Goal: Task Accomplishment & Management: Manage account settings

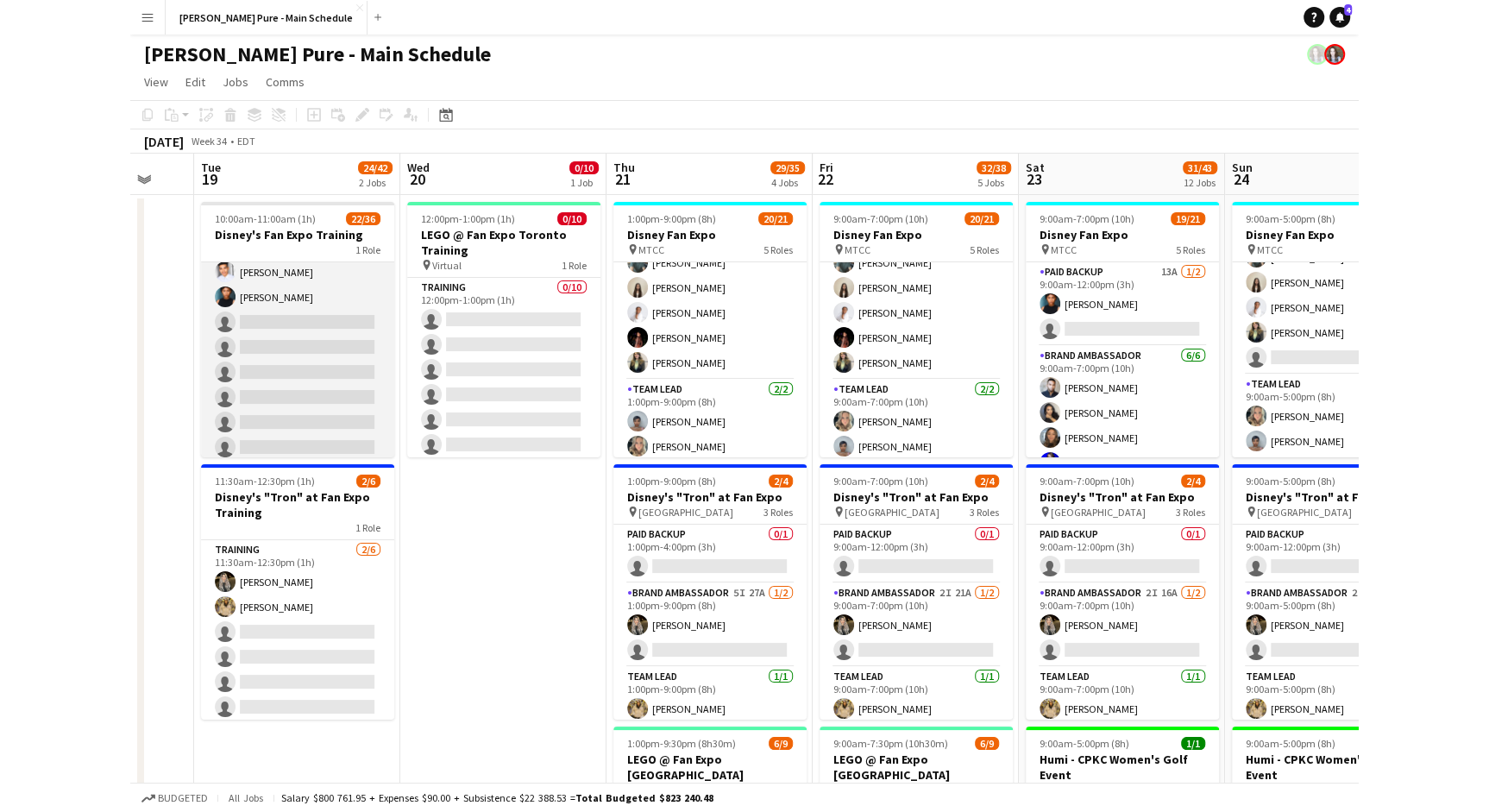
scroll to position [539, 0]
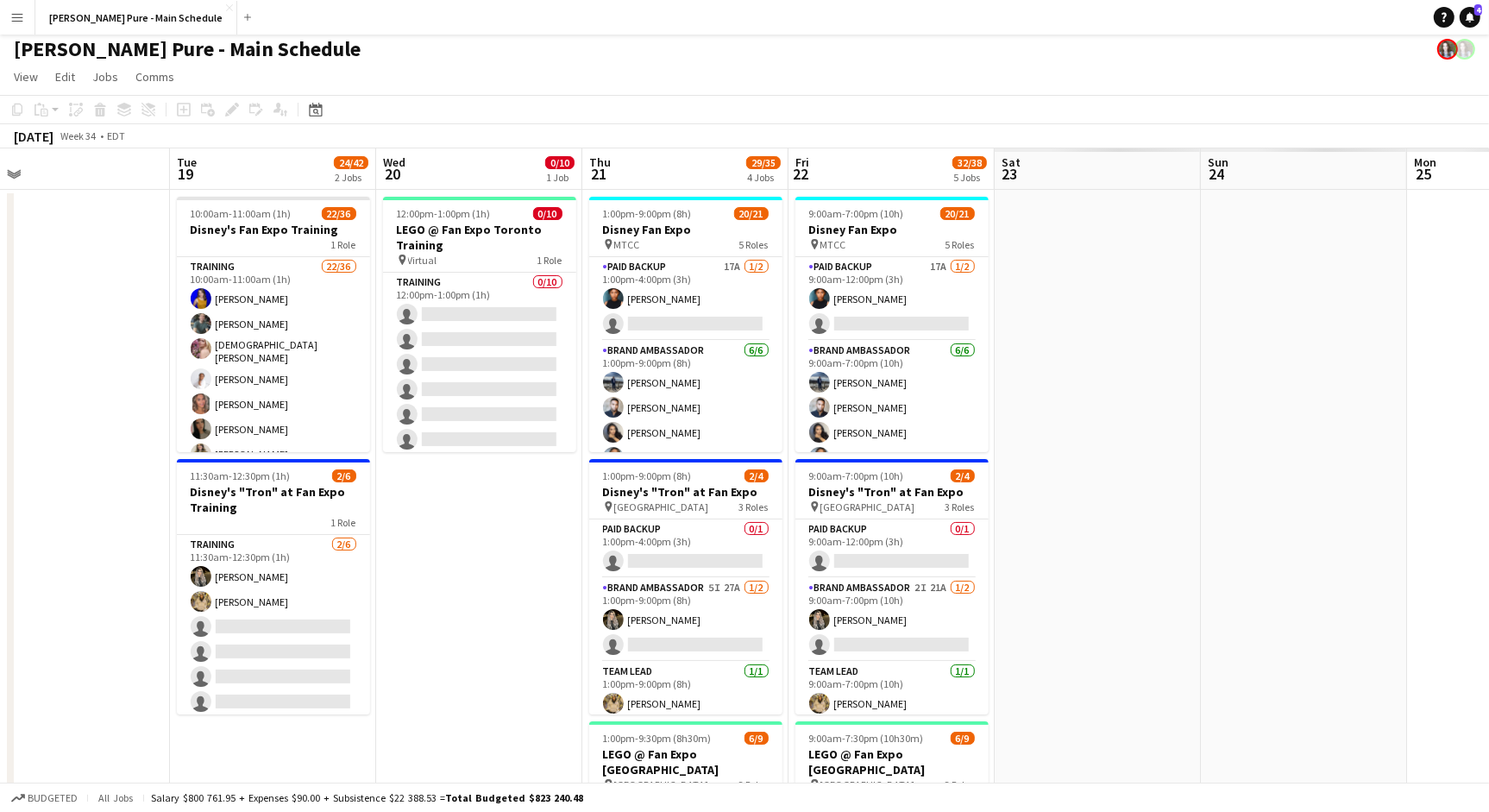
scroll to position [0, 459]
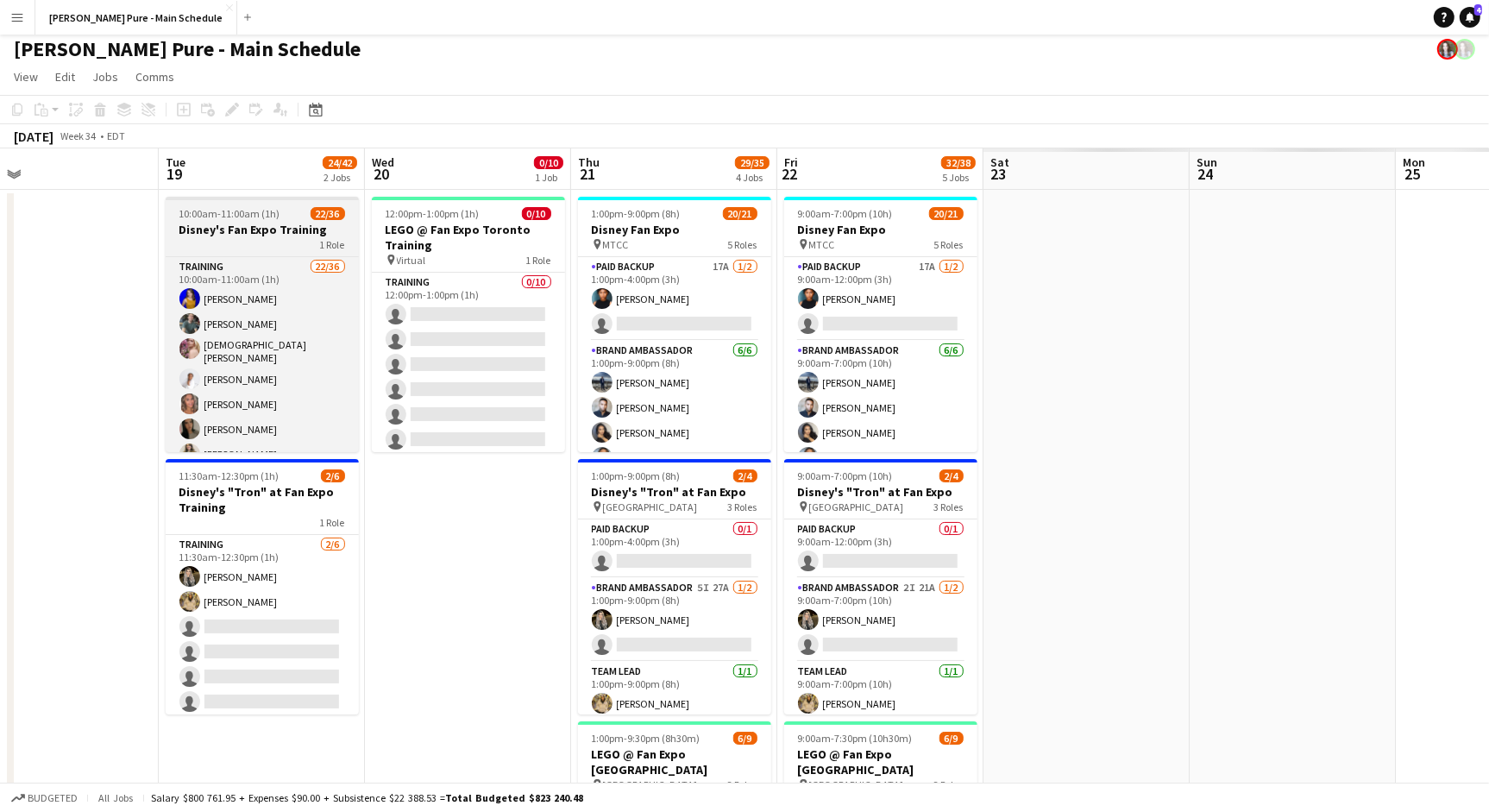
click at [262, 228] on h3 "Disney's Fan Expo Training" at bounding box center [263, 229] width 193 height 16
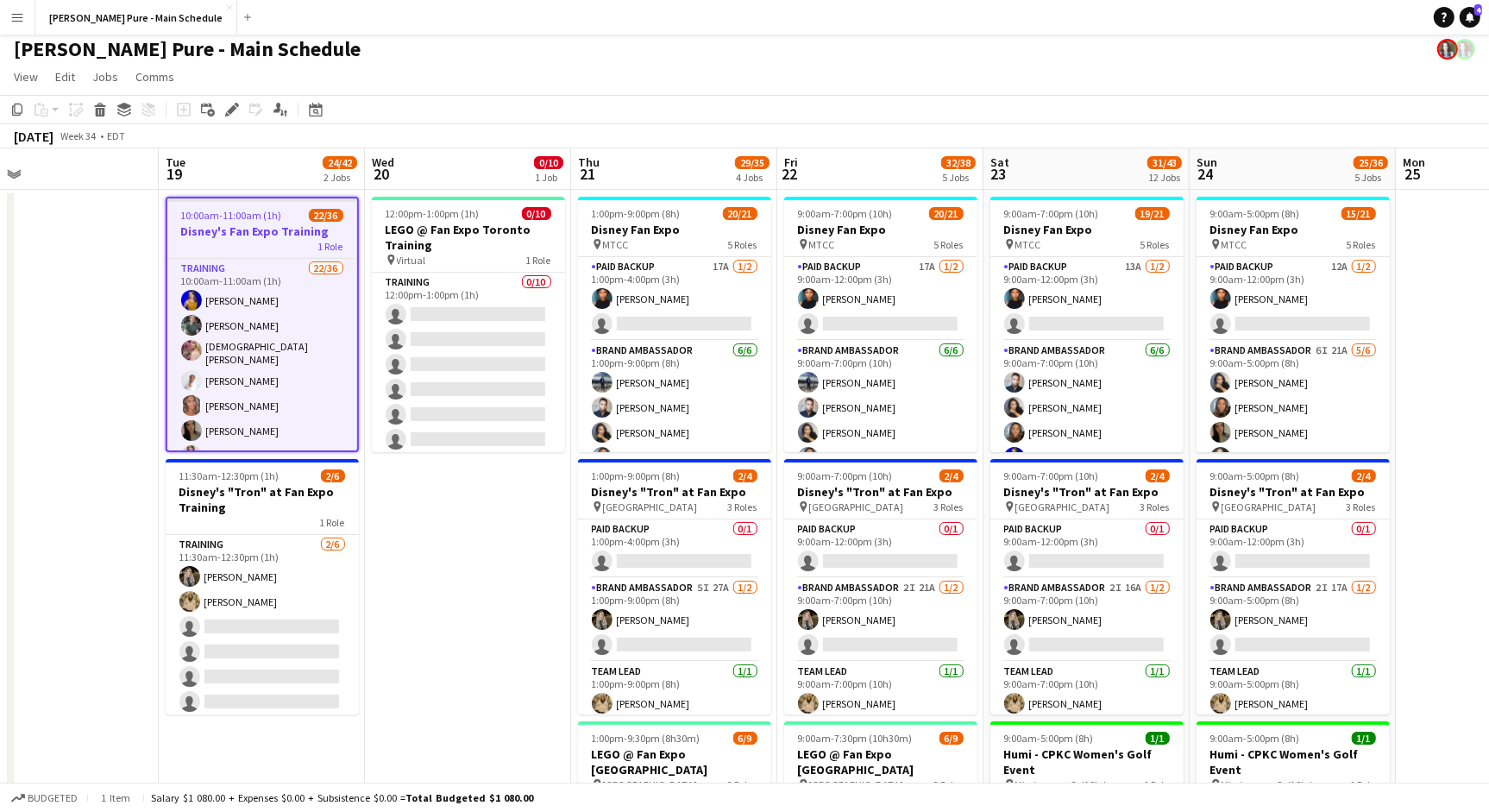
click at [262, 228] on h3 "Disney's Fan Expo Training" at bounding box center [262, 231] width 189 height 16
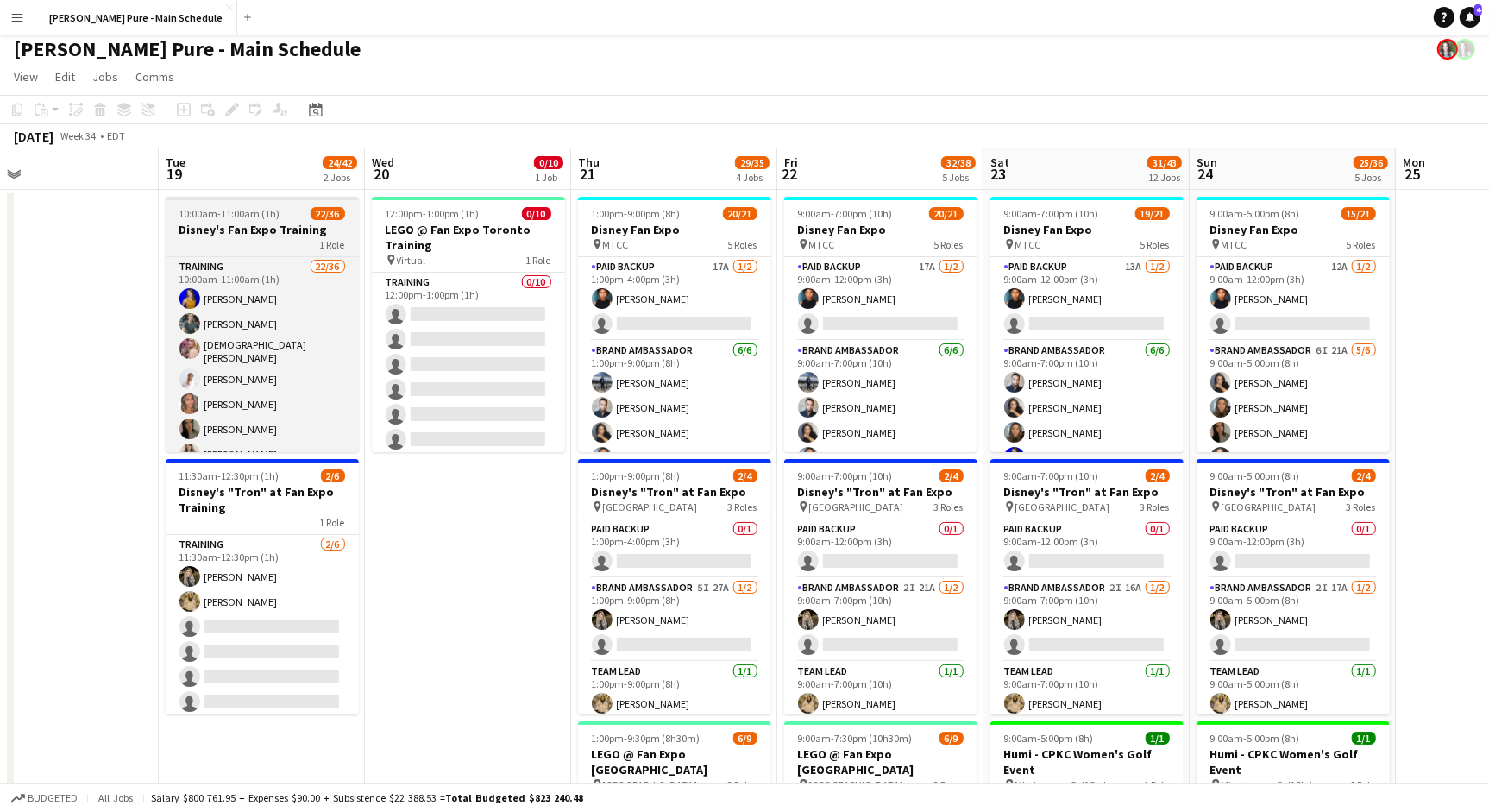
click at [263, 224] on h3 "Disney's Fan Expo Training" at bounding box center [263, 229] width 193 height 16
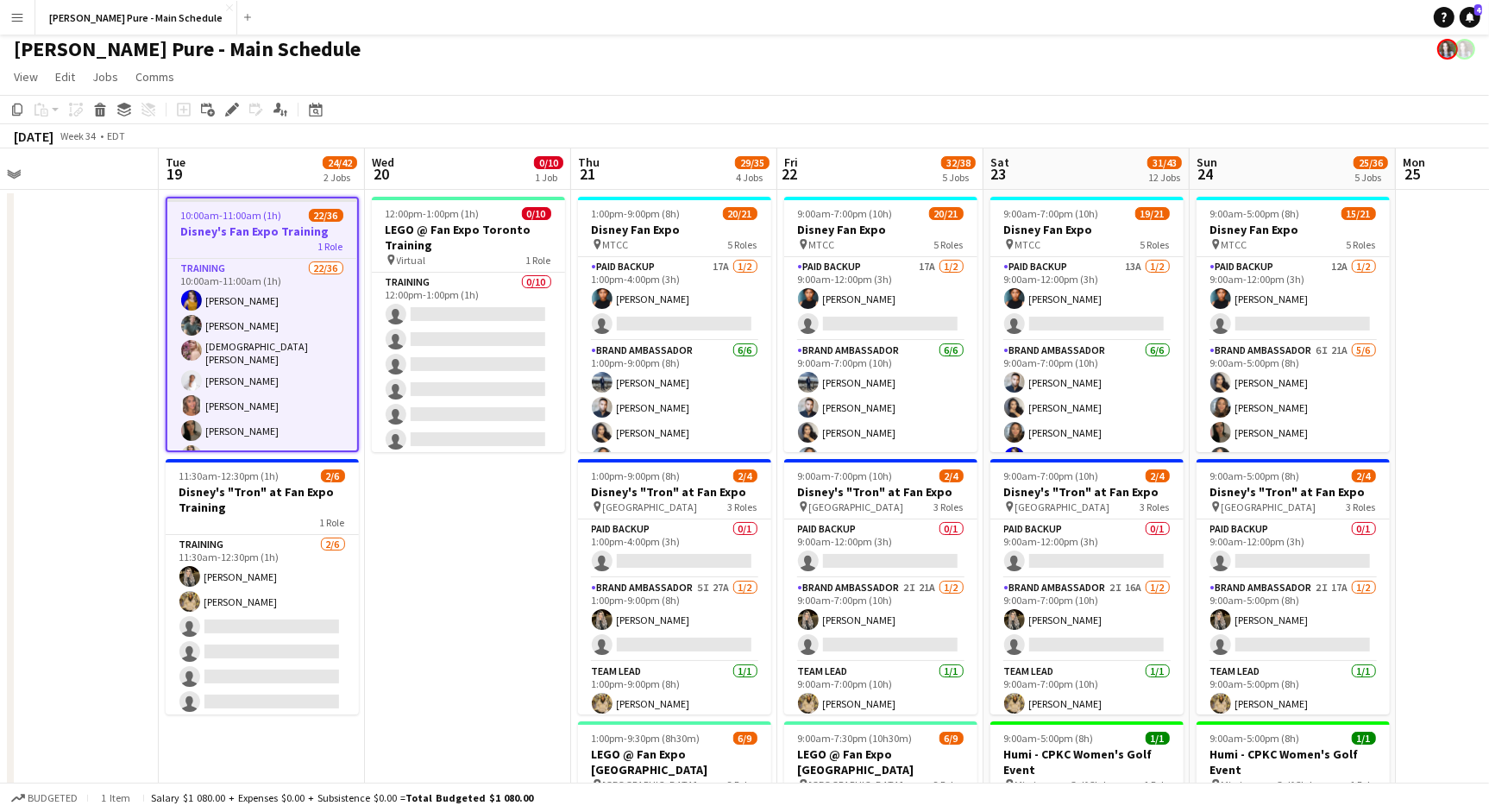
click at [263, 224] on h3 "Disney's Fan Expo Training" at bounding box center [262, 231] width 189 height 16
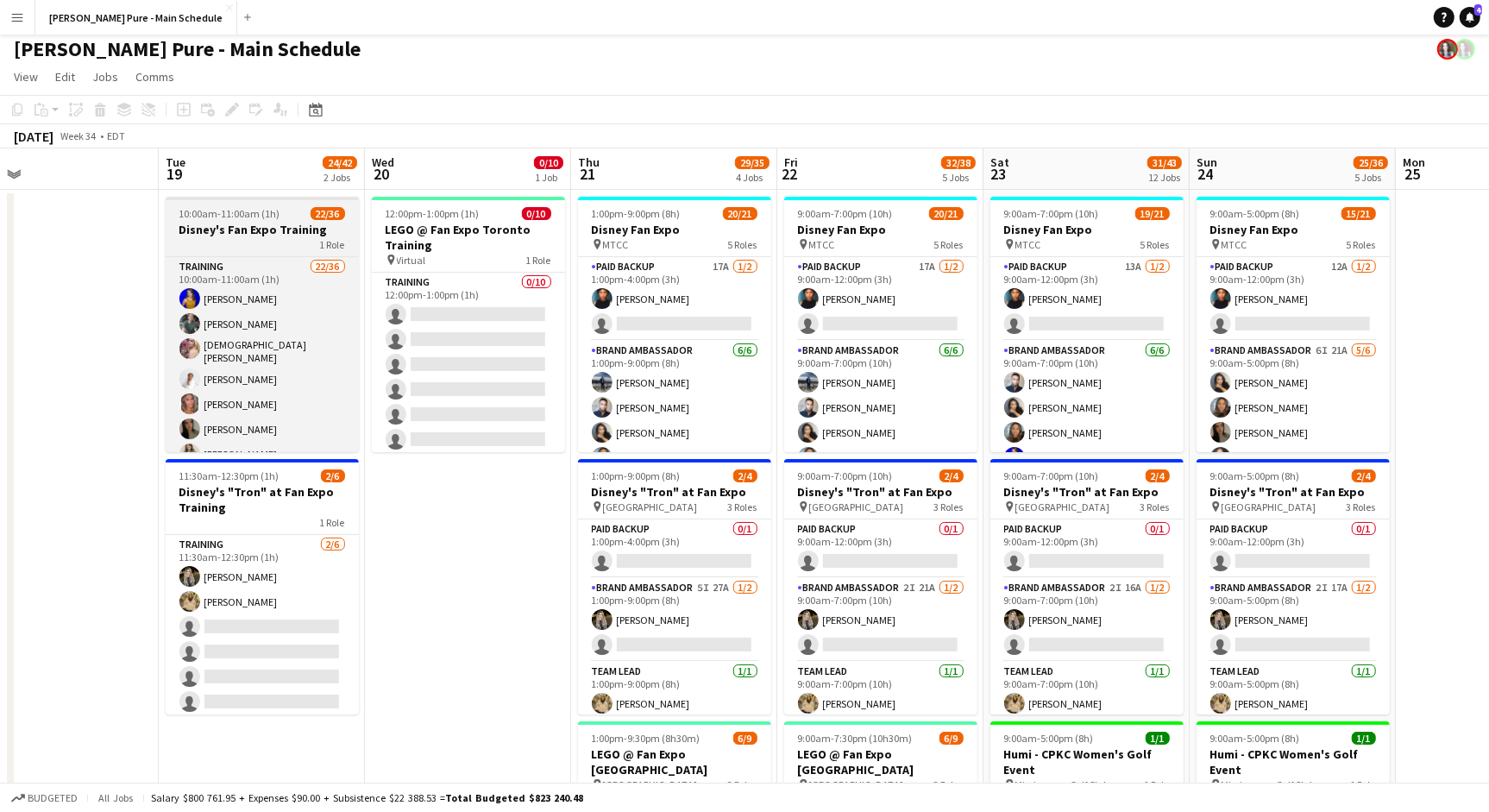
click at [263, 224] on h3 "Disney's Fan Expo Training" at bounding box center [263, 229] width 193 height 16
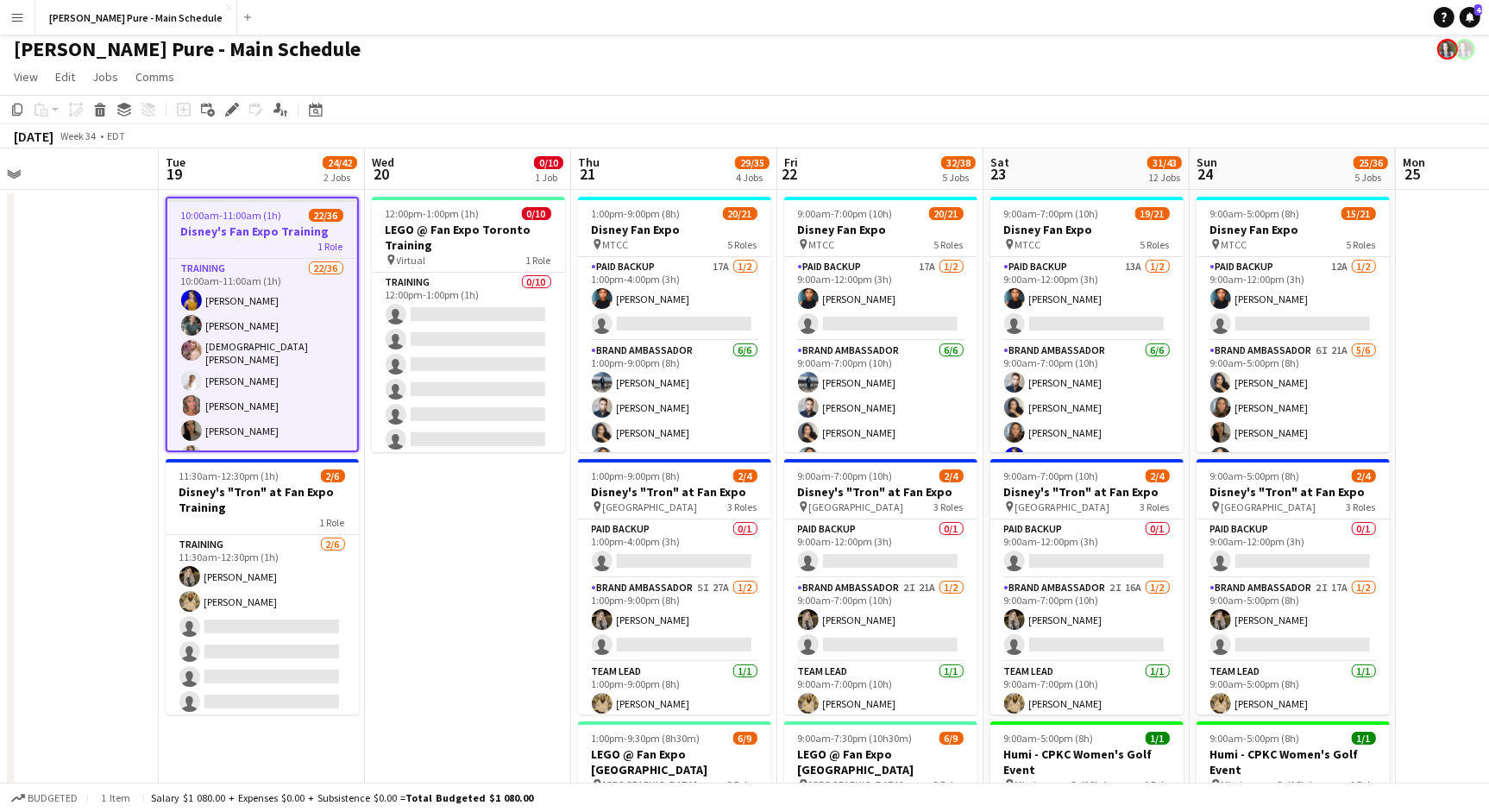
click at [234, 245] on div "1 Role" at bounding box center [262, 246] width 189 height 14
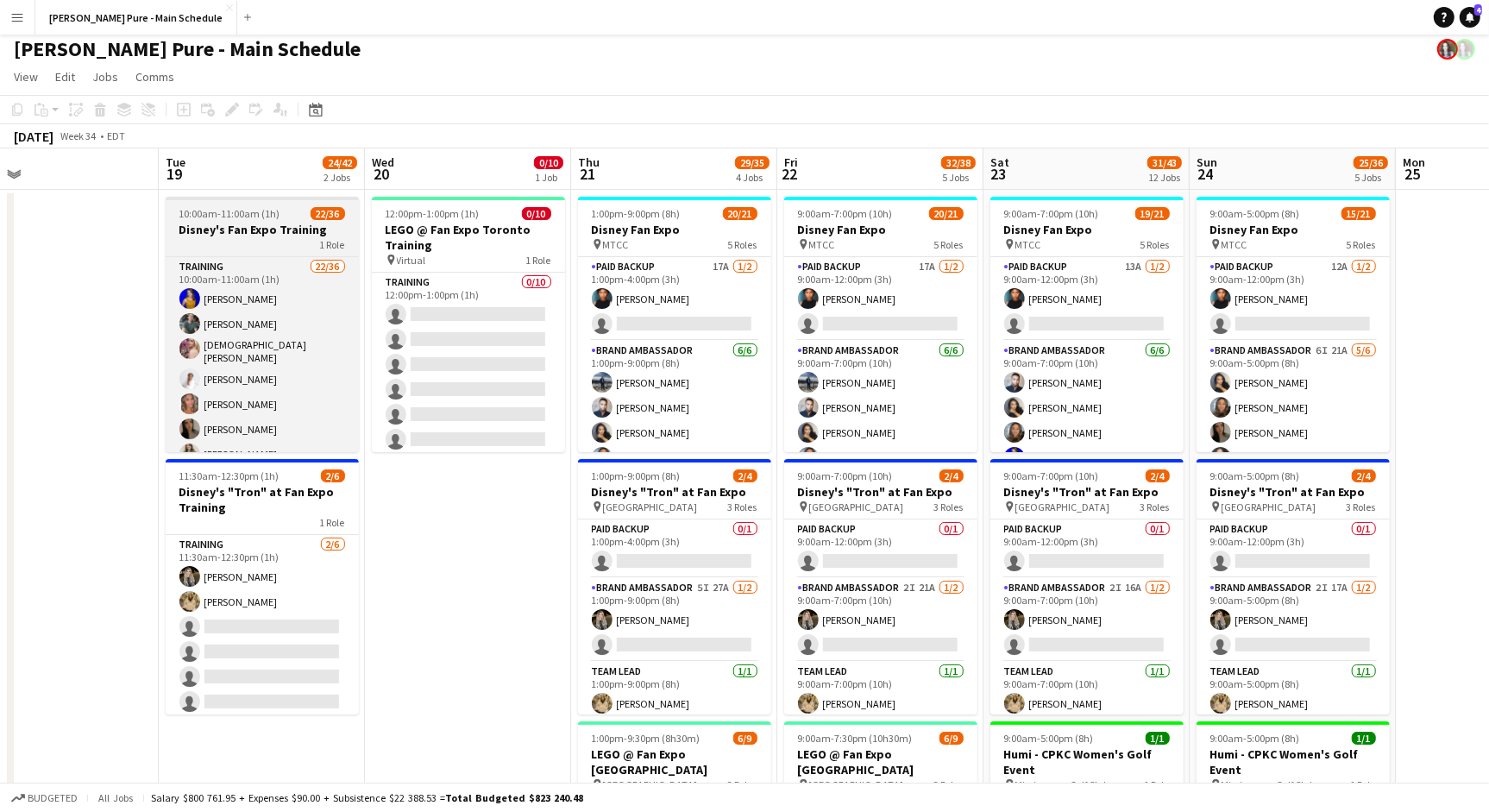
click at [234, 245] on div "1 Role" at bounding box center [263, 244] width 193 height 14
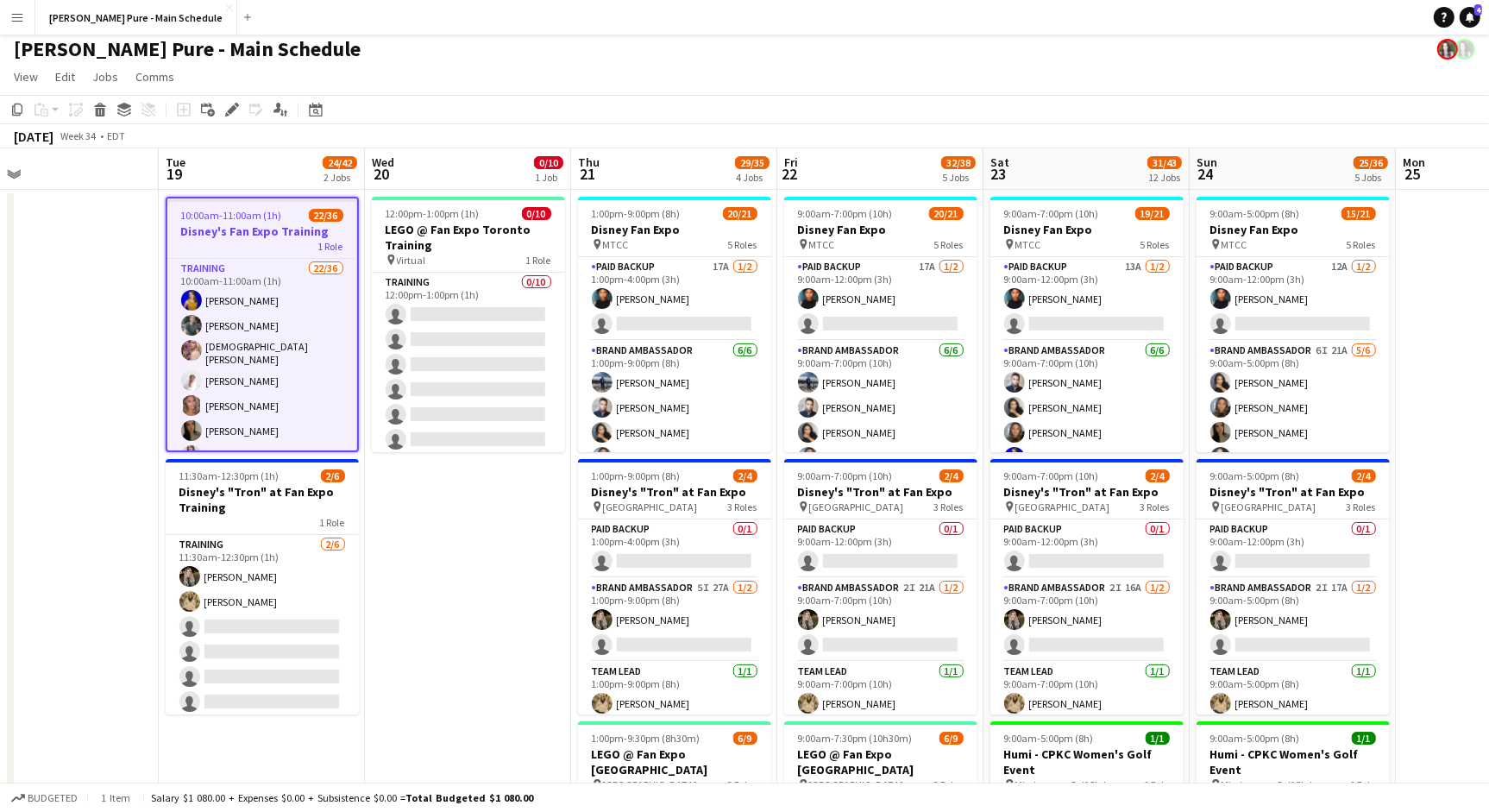
click at [224, 226] on h3 "Disney's Fan Expo Training" at bounding box center [262, 231] width 189 height 16
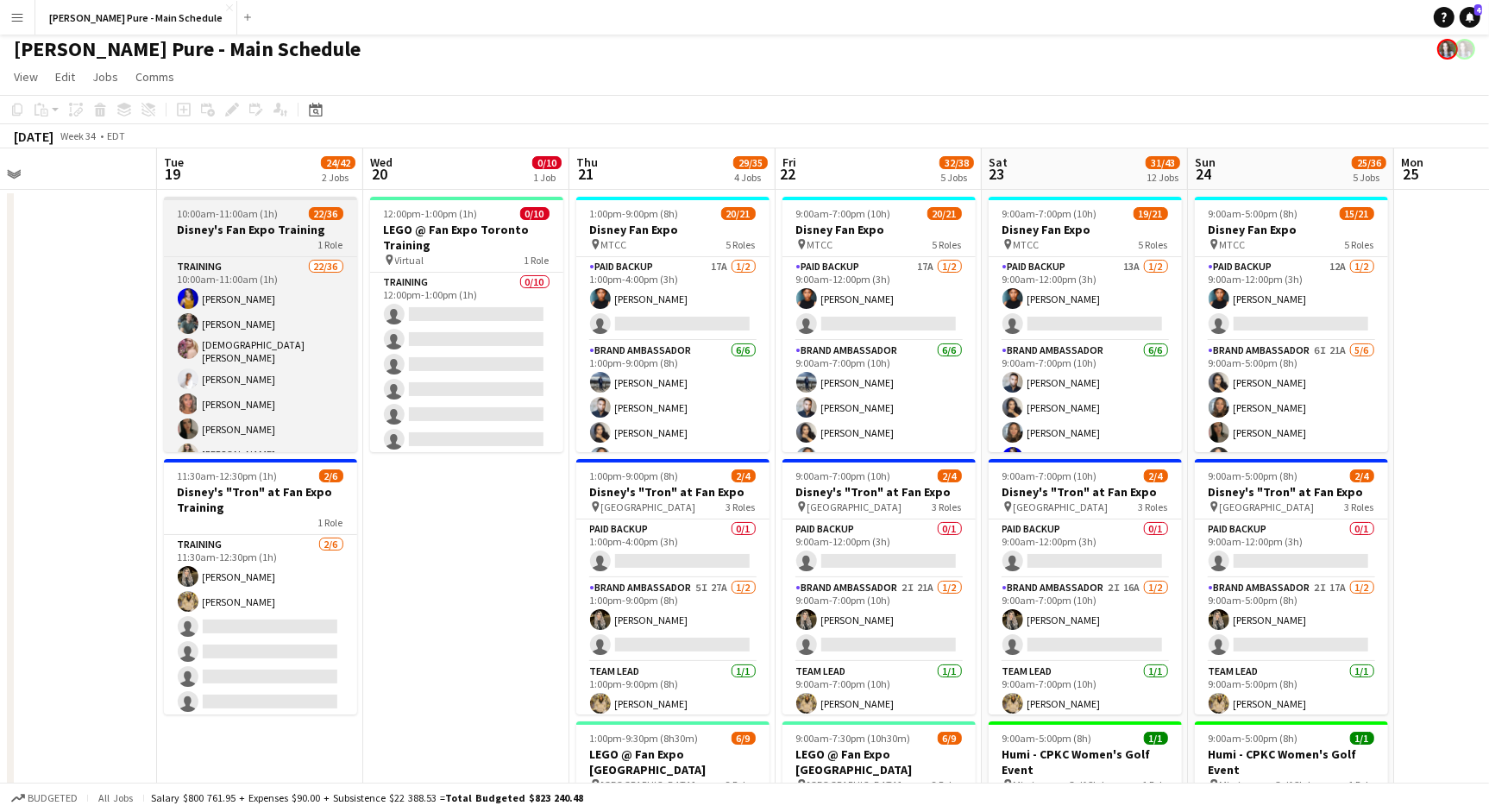
click at [224, 226] on h3 "Disney's Fan Expo Training" at bounding box center [261, 229] width 193 height 16
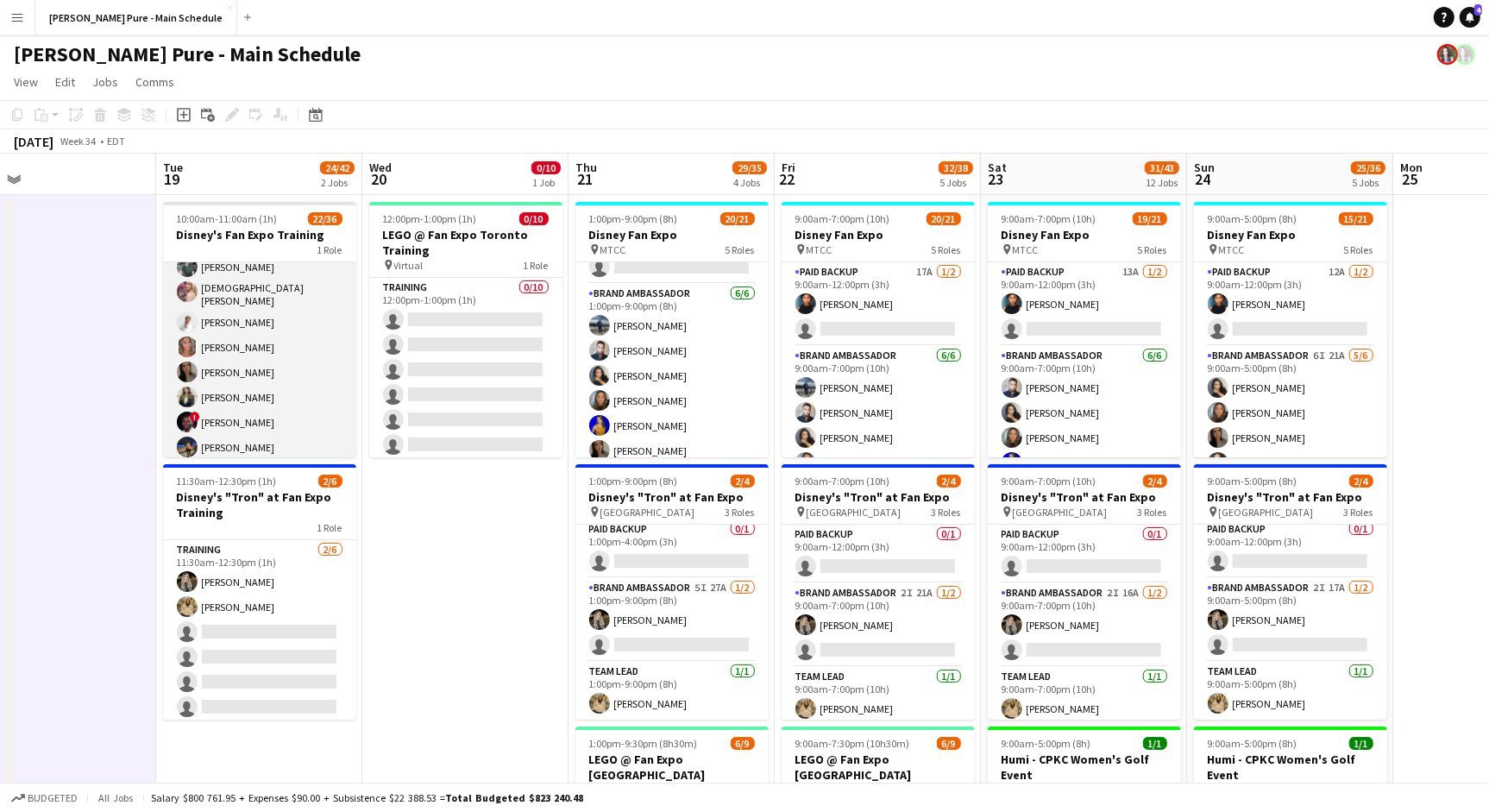
scroll to position [0, 0]
click at [234, 302] on app-card-role "Training 22/36 10:00am-11:00am (1h) [PERSON_NAME] [PERSON_NAME] [PERSON_NAME] […" at bounding box center [260, 732] width 193 height 940
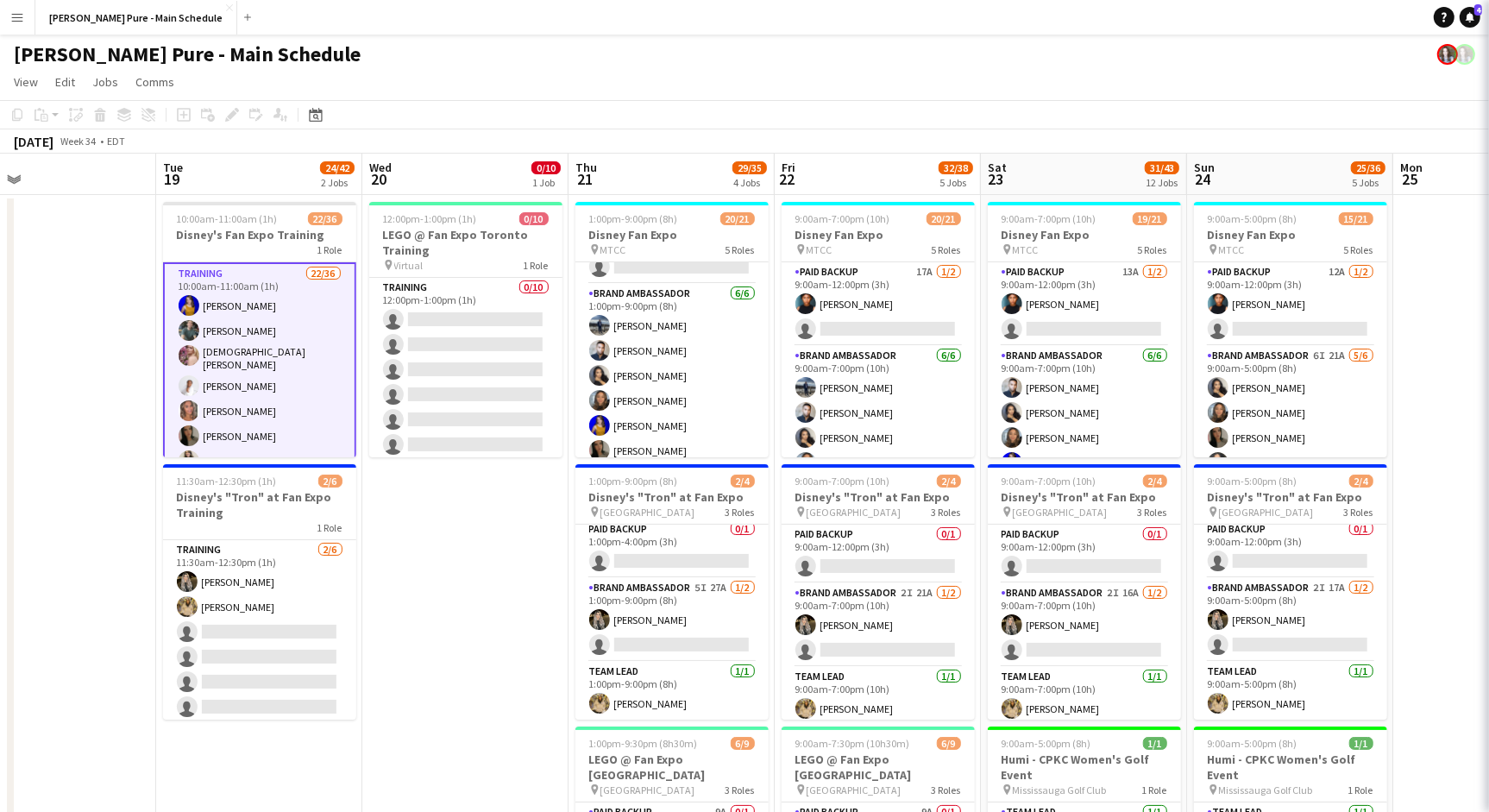
click at [234, 302] on app-card-role "Training 22/36 10:00am-11:00am (1h) [PERSON_NAME] [PERSON_NAME] [PERSON_NAME] […" at bounding box center [260, 733] width 193 height 942
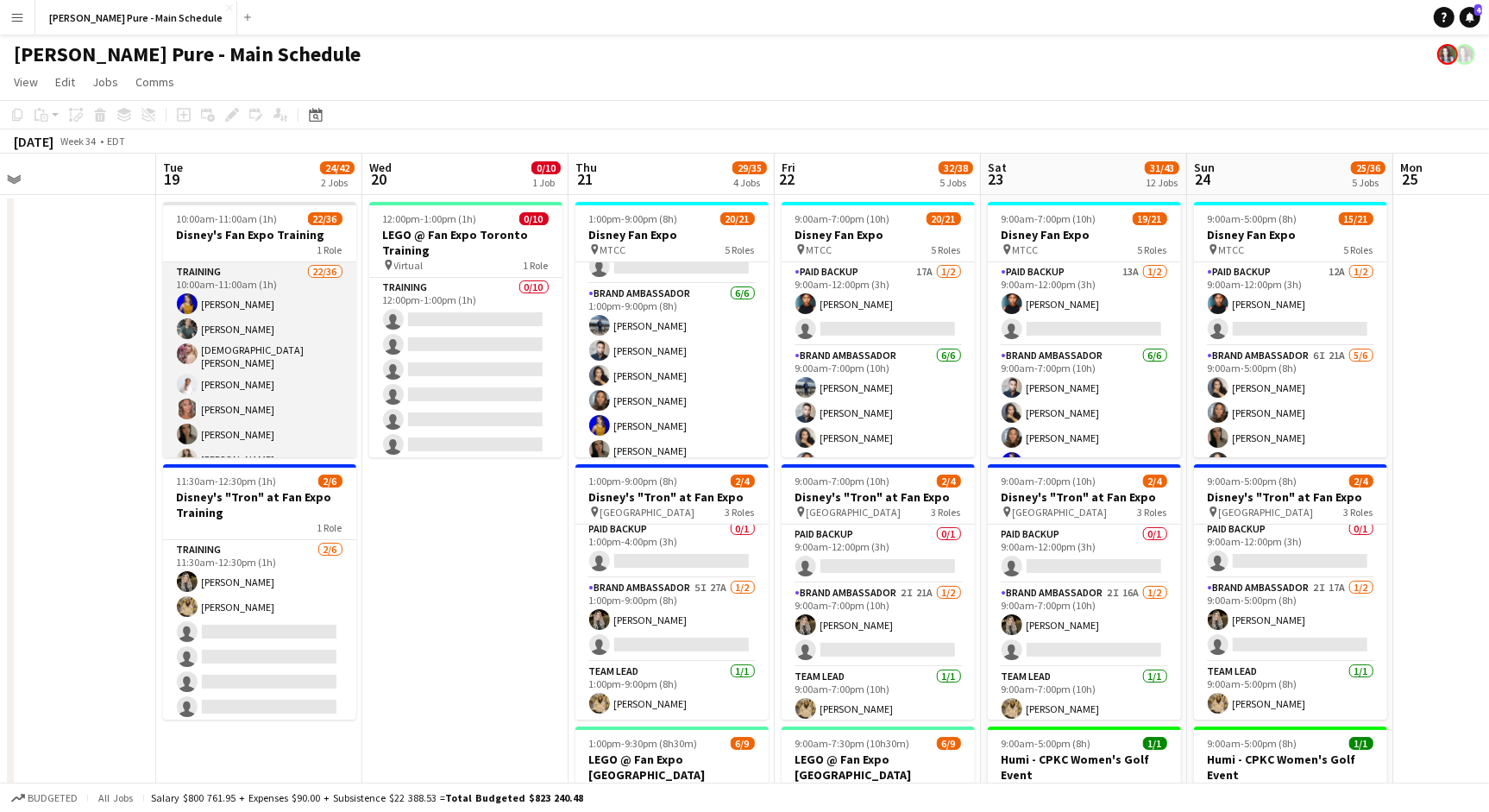
click at [234, 302] on app-card-role "Training 22/36 10:00am-11:00am (1h) [PERSON_NAME] [PERSON_NAME] [PERSON_NAME] […" at bounding box center [260, 732] width 193 height 940
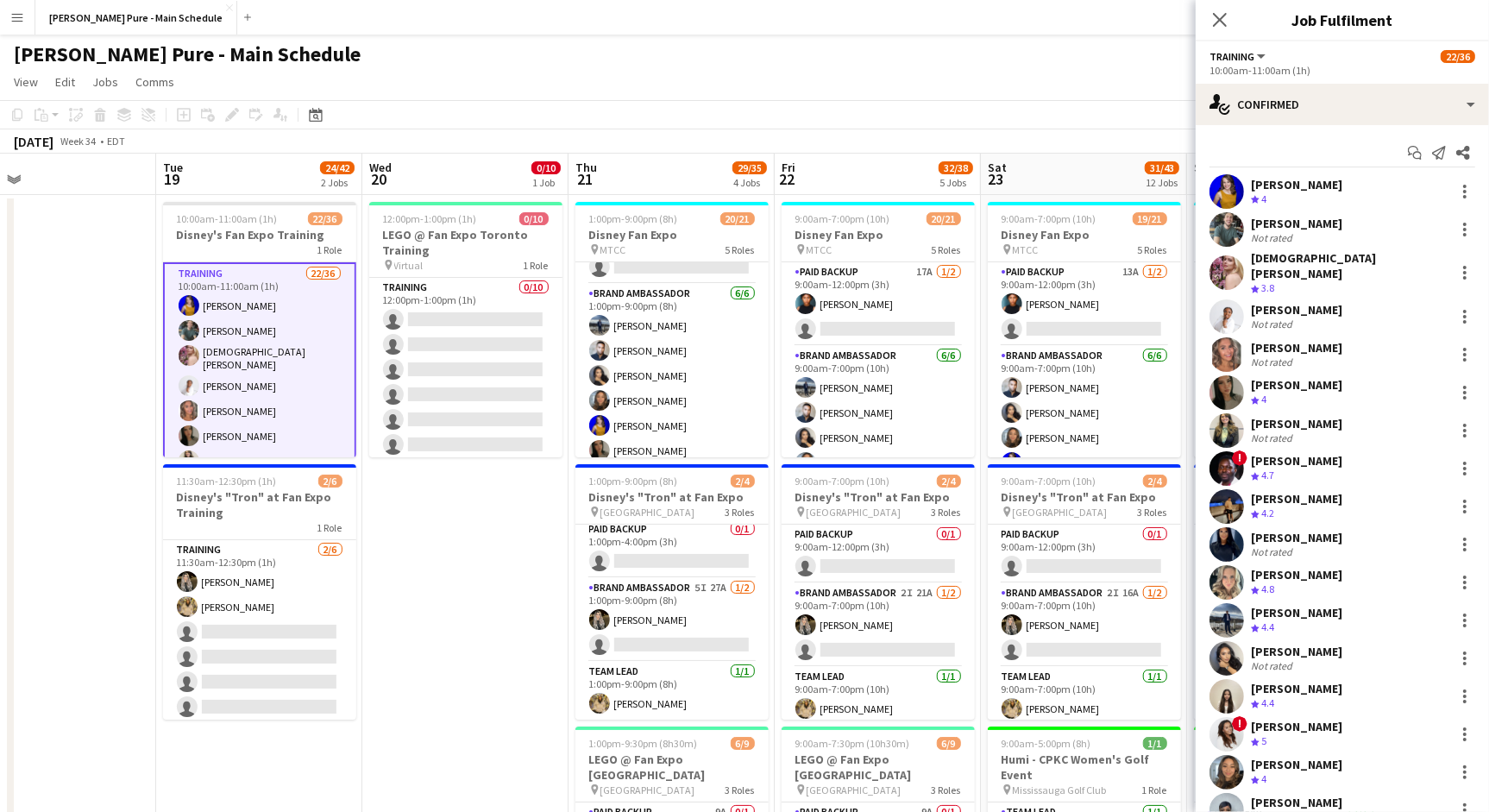
click at [1307, 190] on div "[PERSON_NAME]" at bounding box center [1297, 185] width 92 height 16
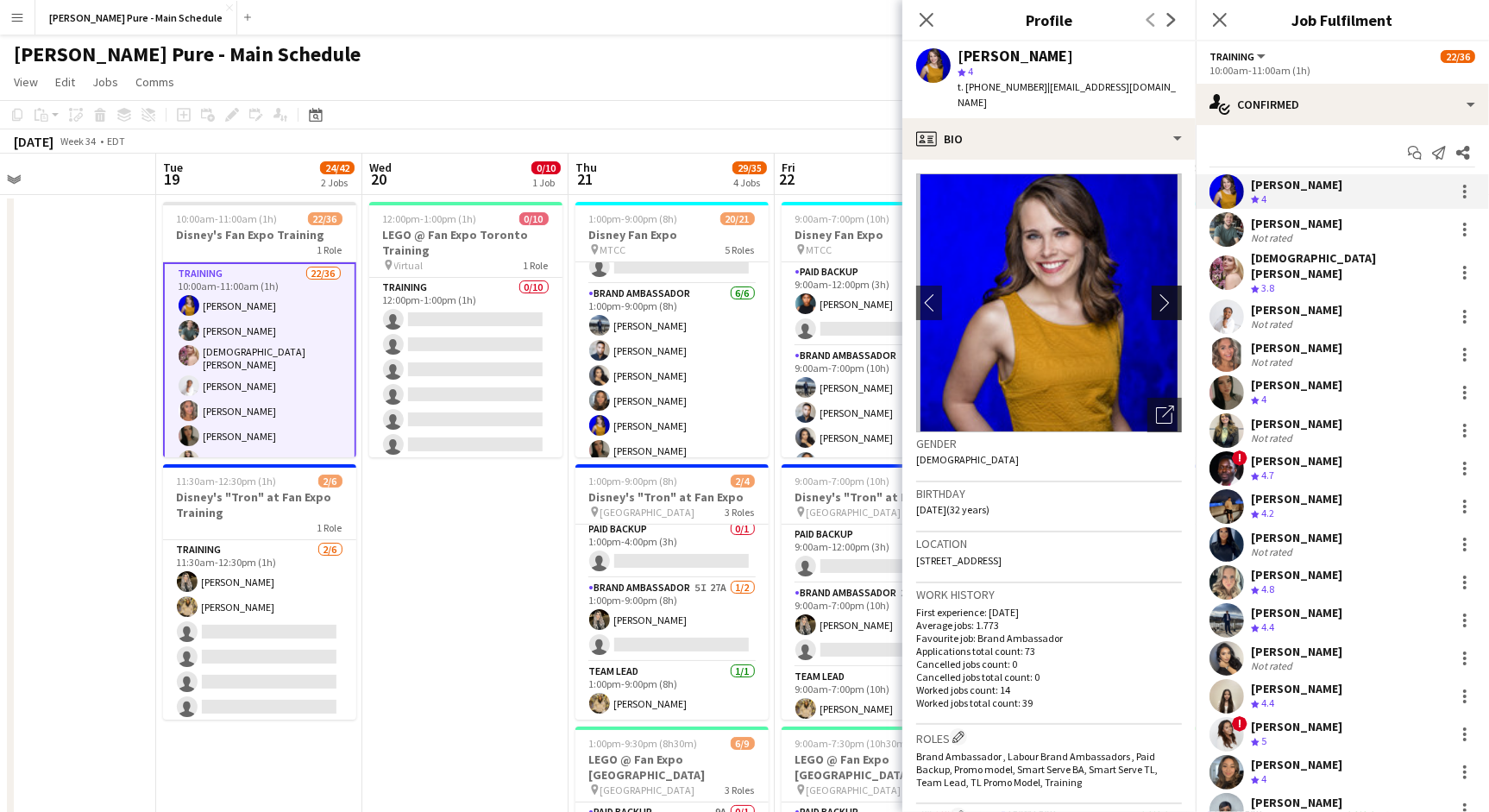
click at [1167, 293] on app-icon "chevron-right" at bounding box center [1169, 302] width 27 height 18
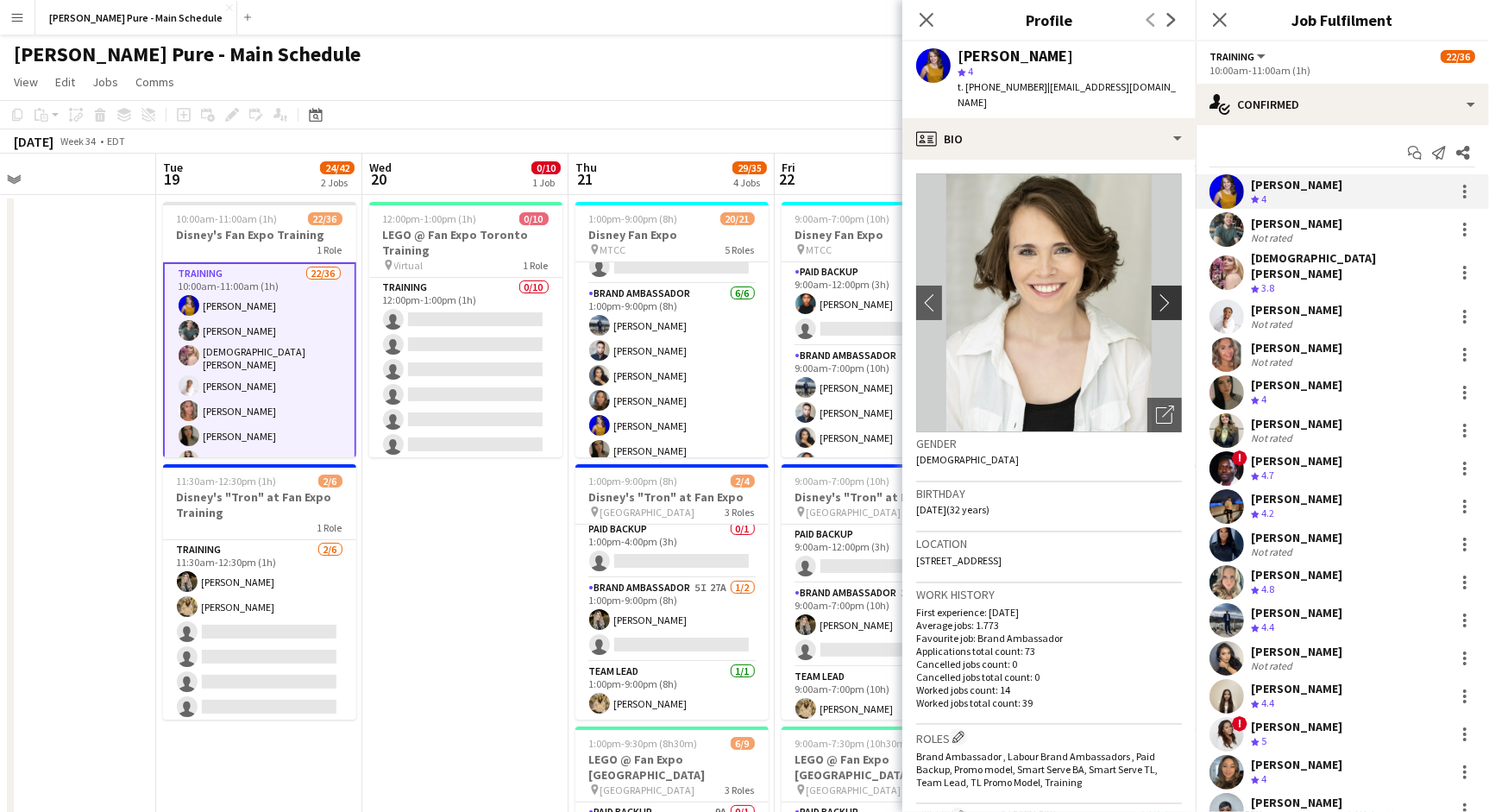
click at [1164, 293] on app-icon "chevron-right" at bounding box center [1169, 302] width 27 height 18
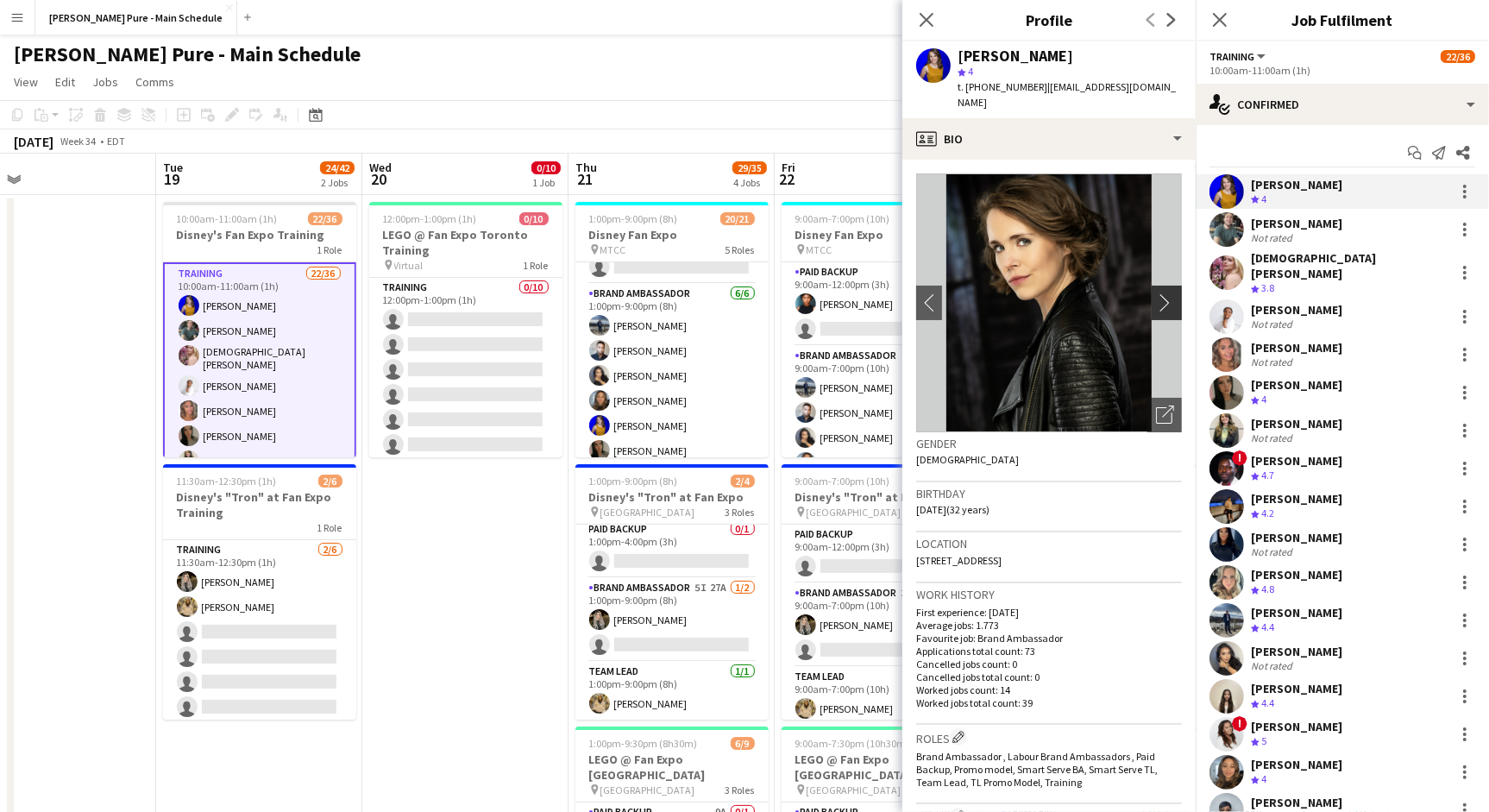
click at [1164, 293] on app-icon "chevron-right" at bounding box center [1169, 302] width 27 height 18
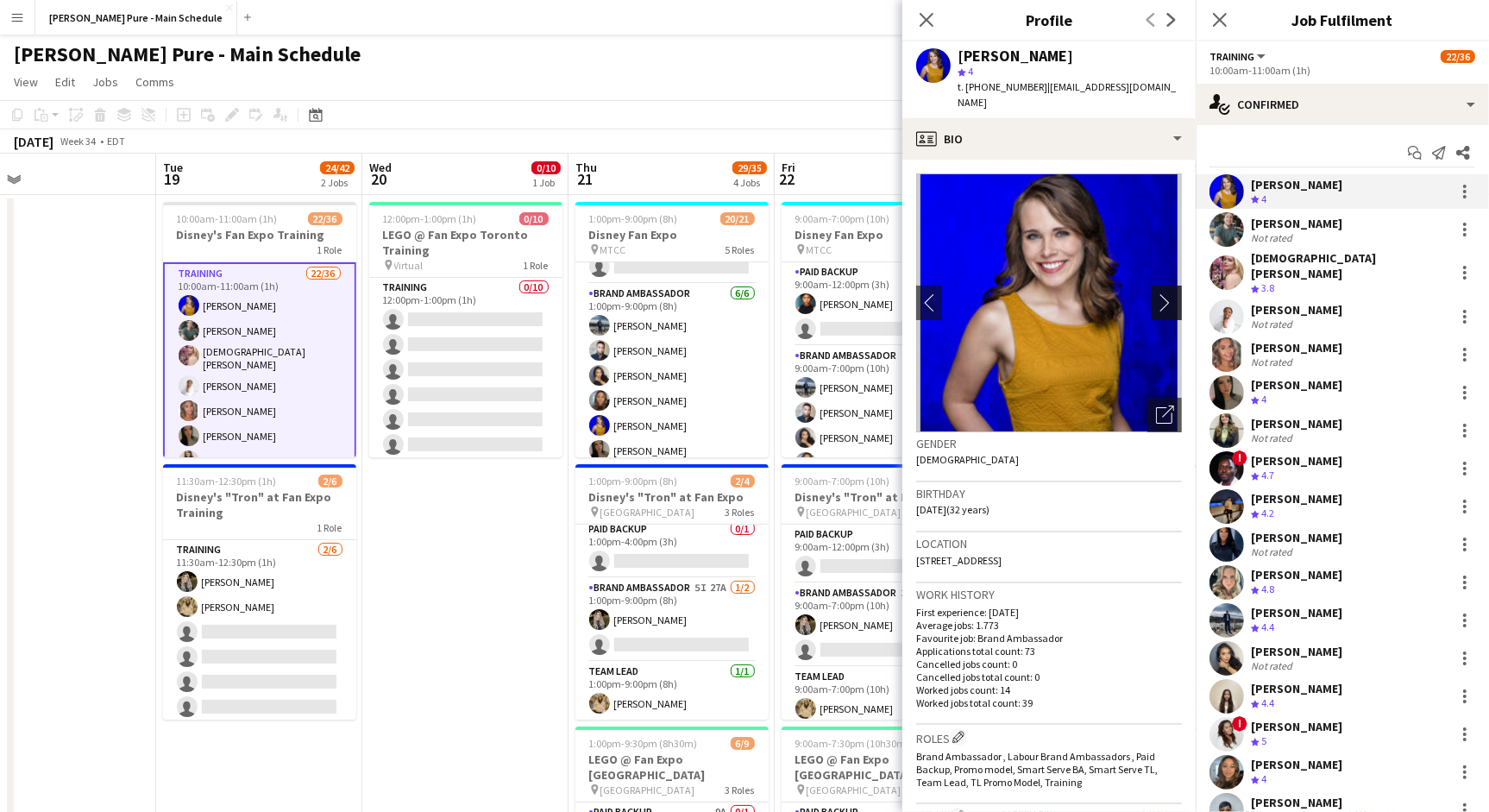
click at [1164, 293] on app-icon "chevron-right" at bounding box center [1169, 302] width 27 height 18
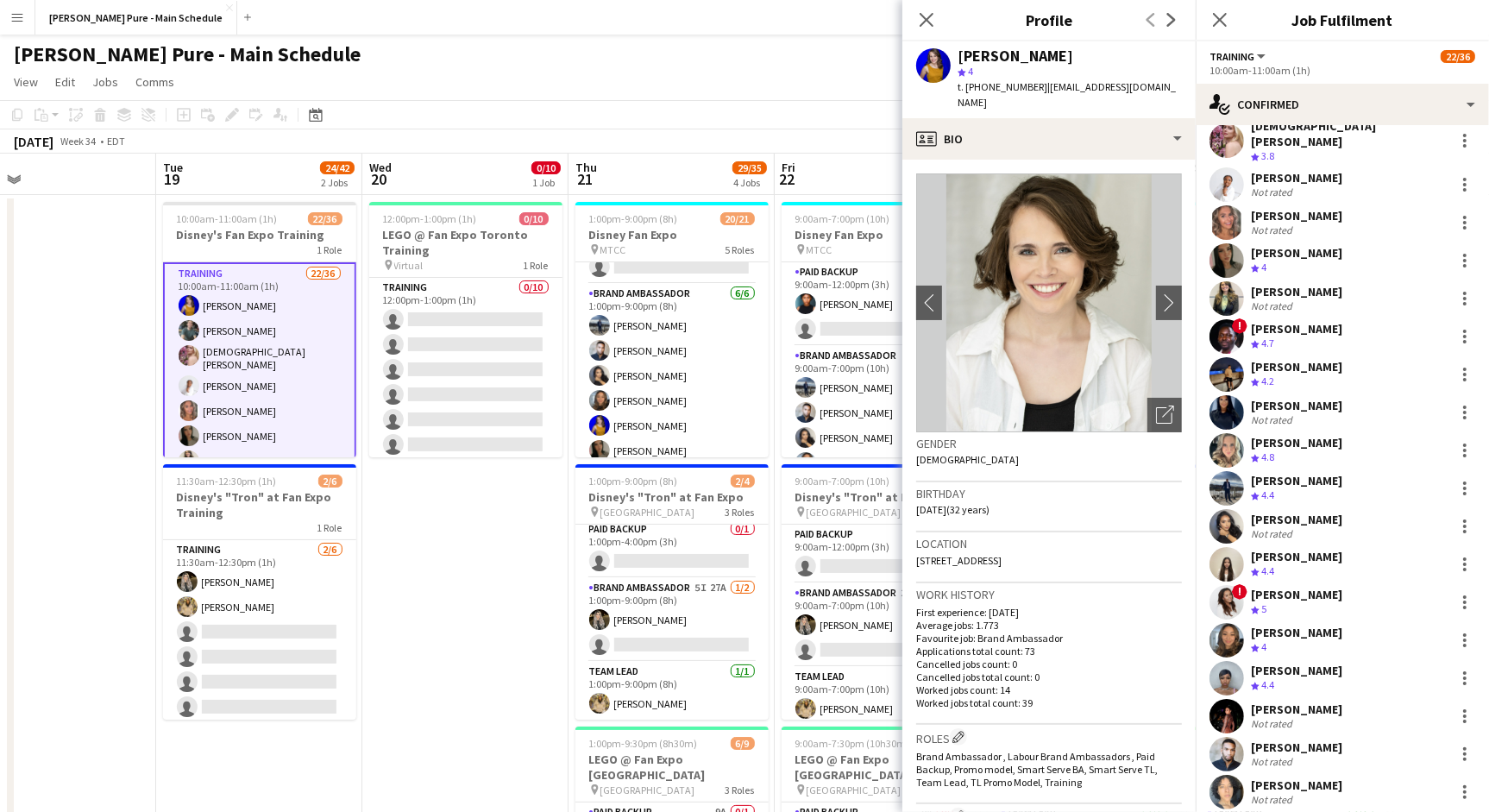
scroll to position [136, 0]
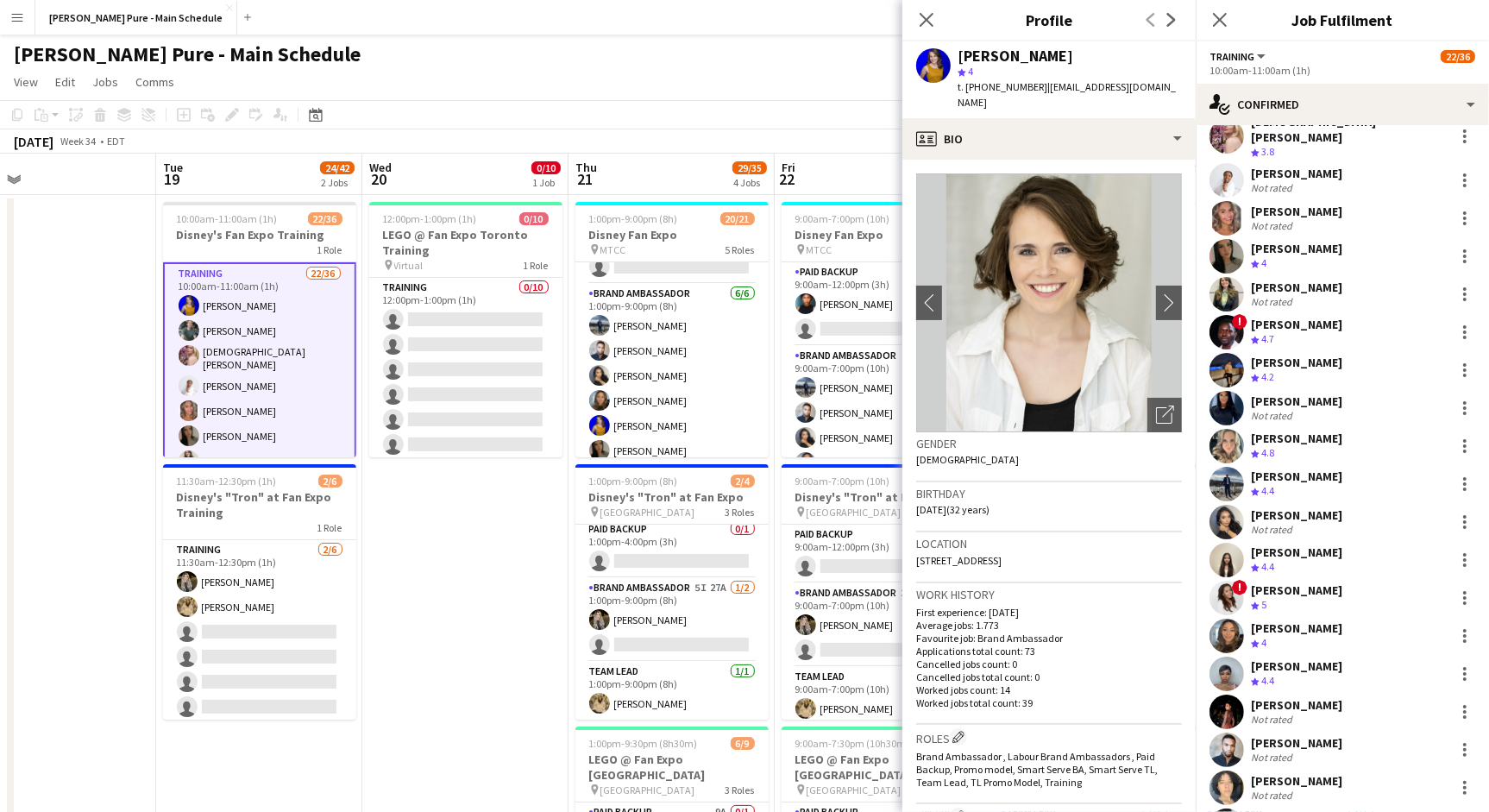
click at [1266, 256] on span "4" at bounding box center [1264, 263] width 6 height 13
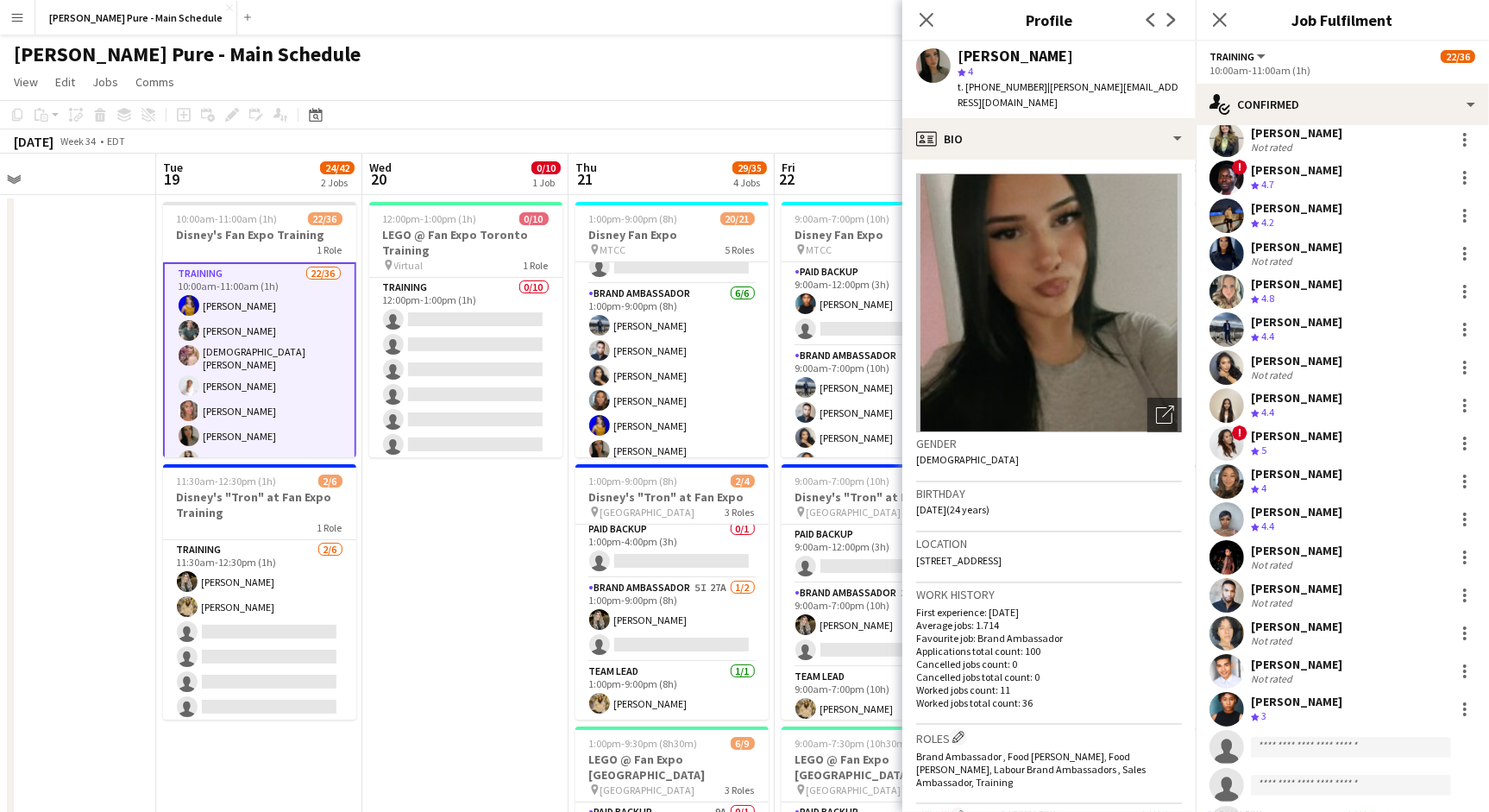
scroll to position [295, 0]
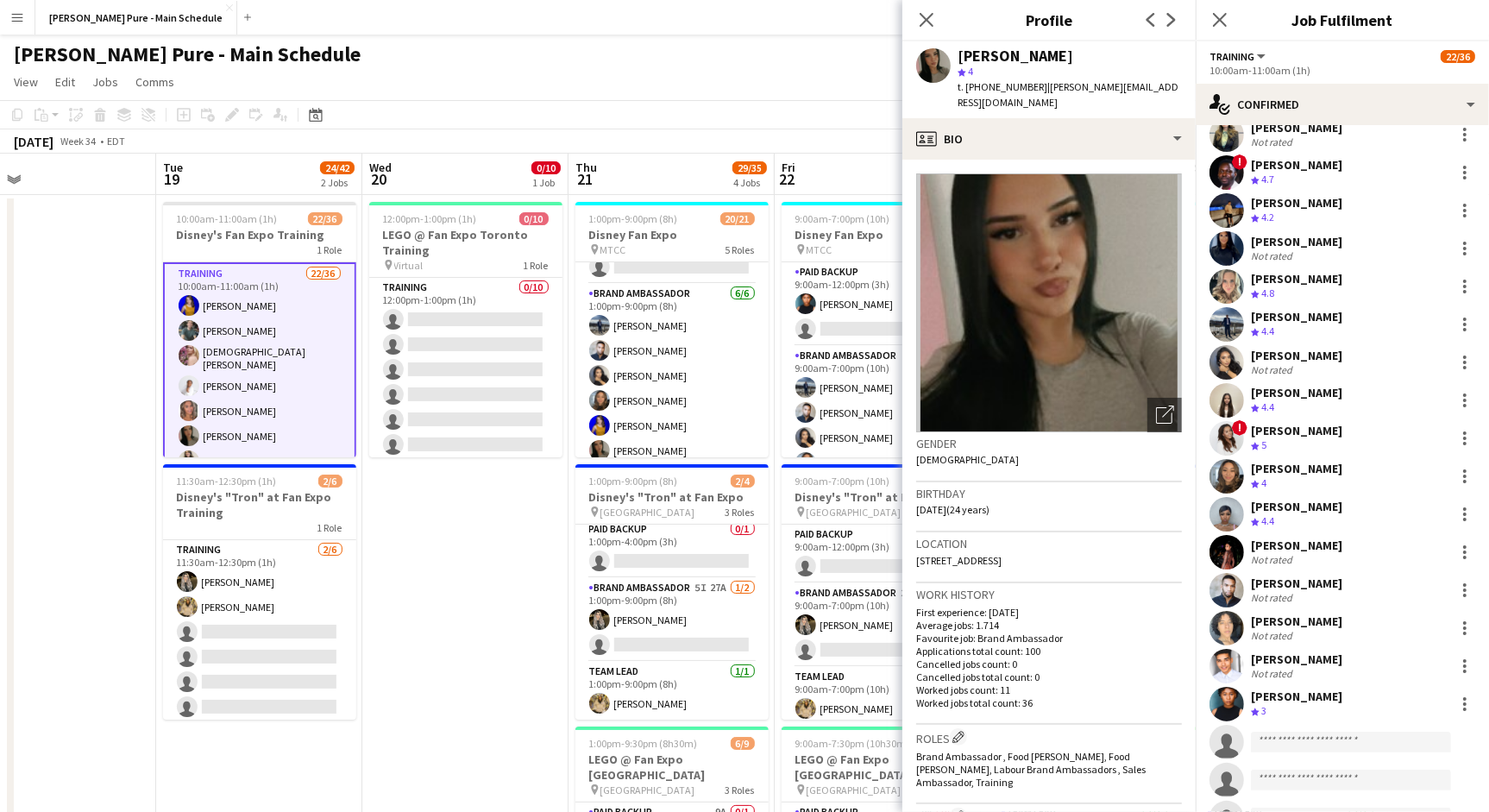
click at [1274, 499] on div "[PERSON_NAME]" at bounding box center [1297, 506] width 92 height 16
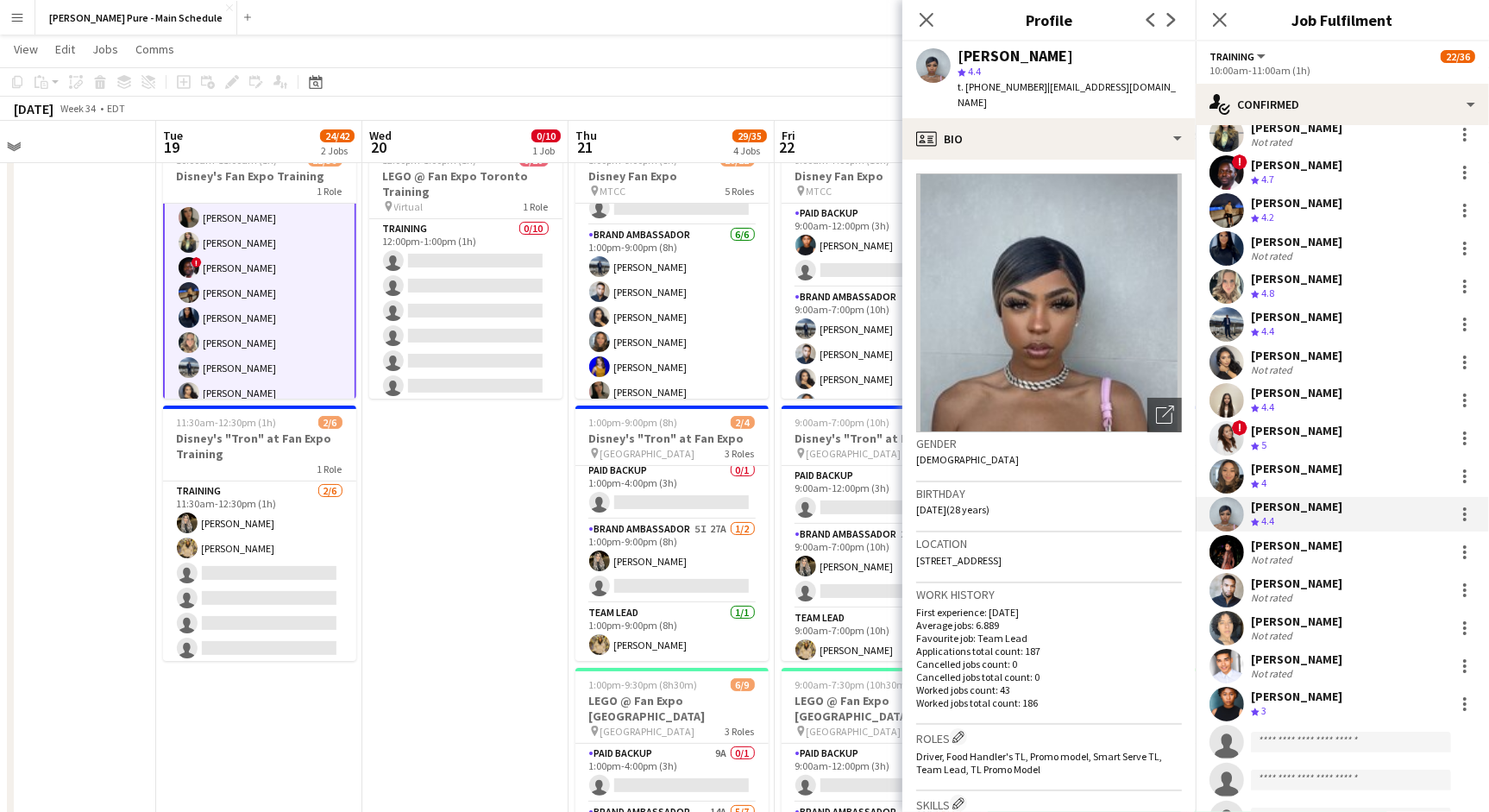
scroll to position [221, 0]
click at [926, 14] on icon "Close pop-in" at bounding box center [925, 19] width 16 height 16
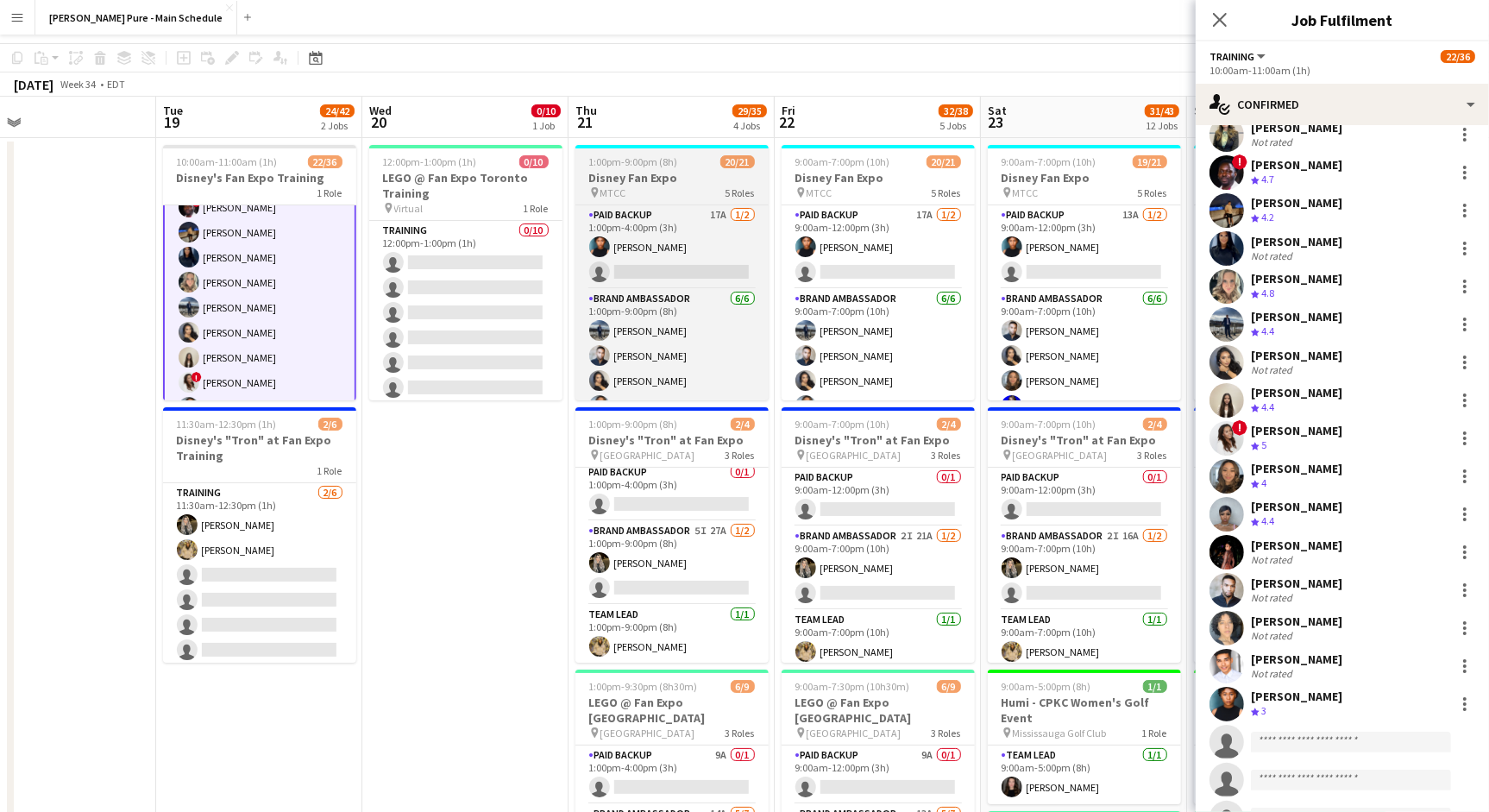
scroll to position [0, 0]
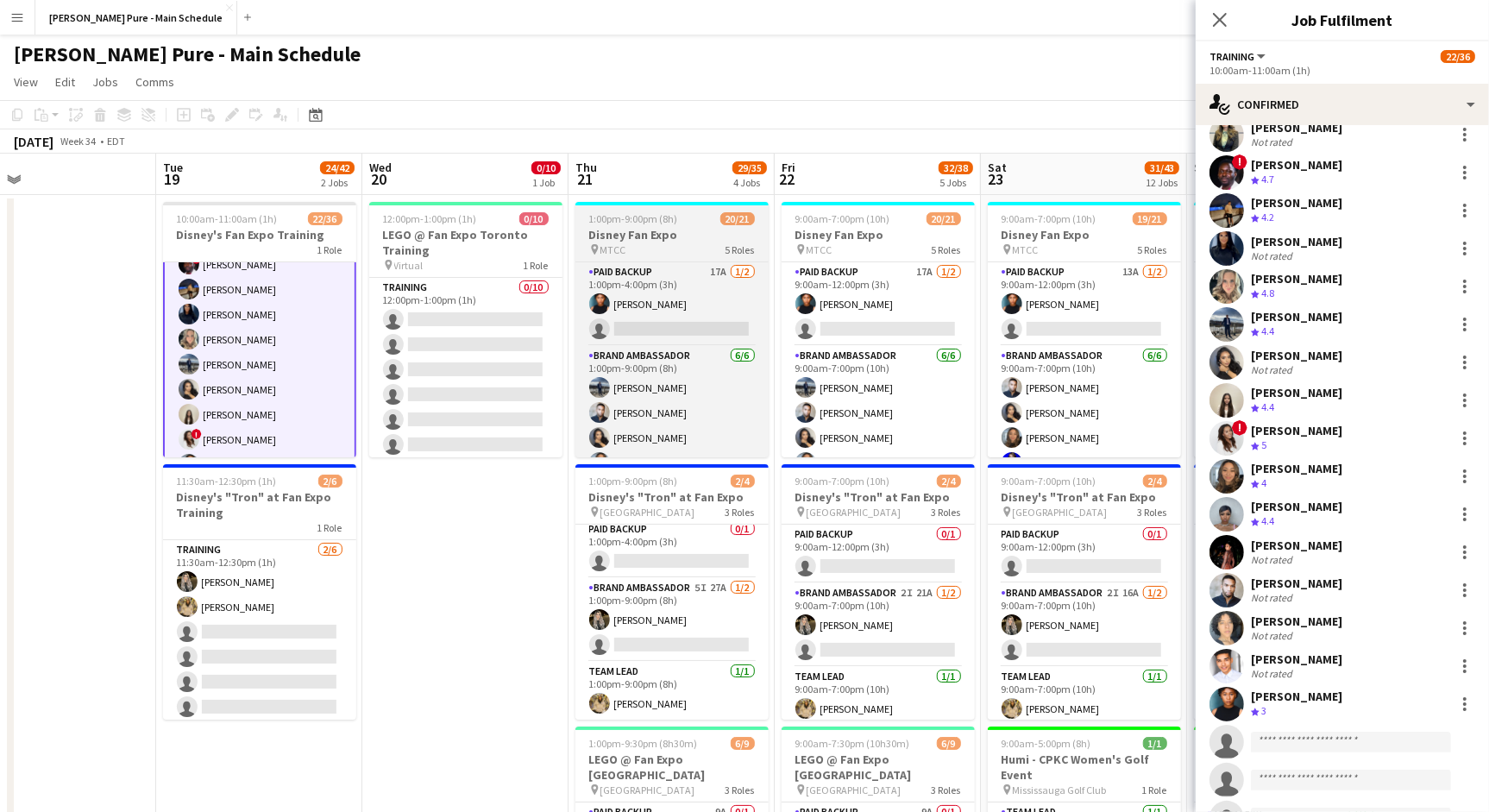
click at [674, 224] on span "1:00pm-9:00pm (8h)" at bounding box center [633, 218] width 89 height 13
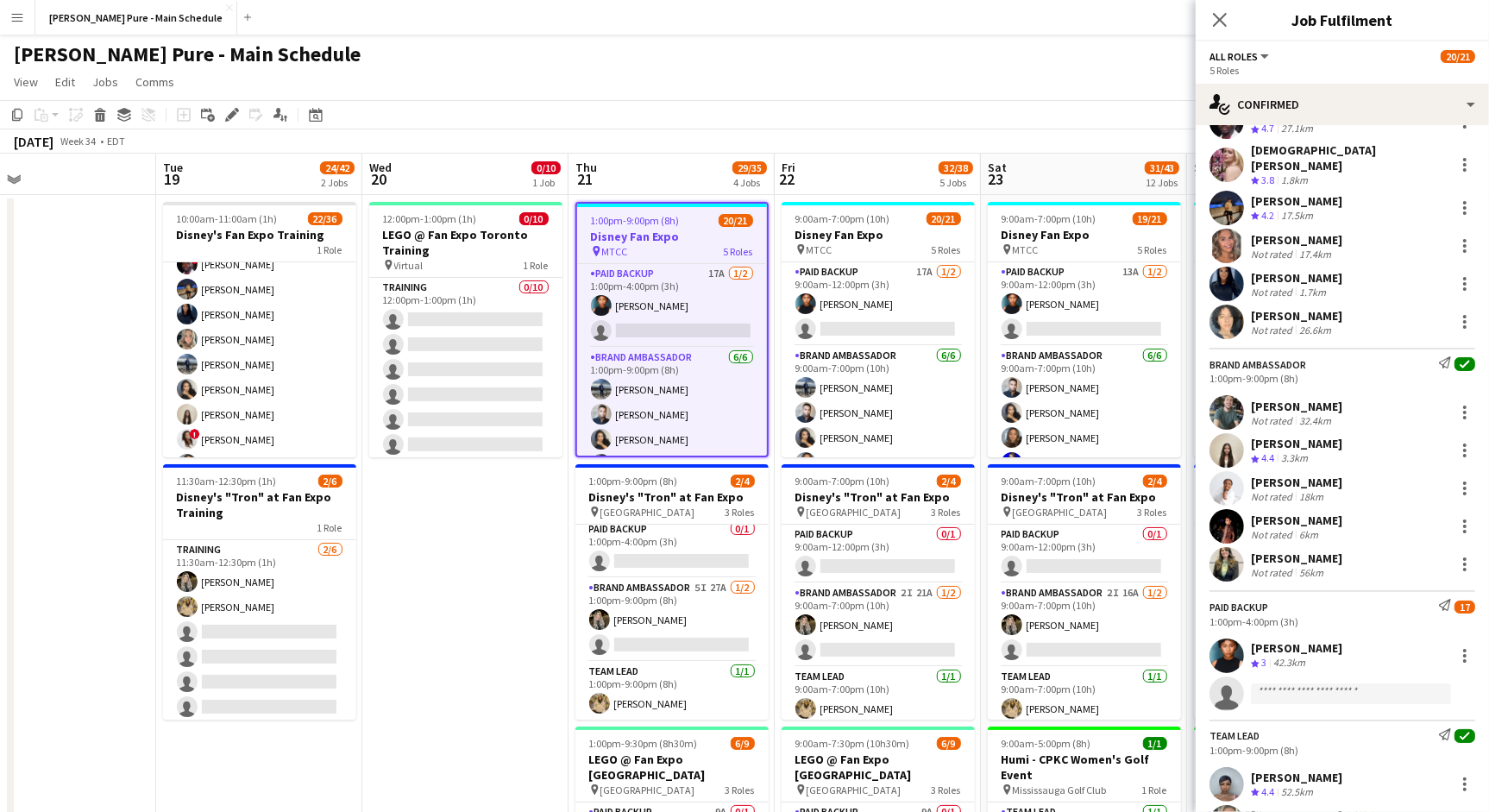
scroll to position [454, 0]
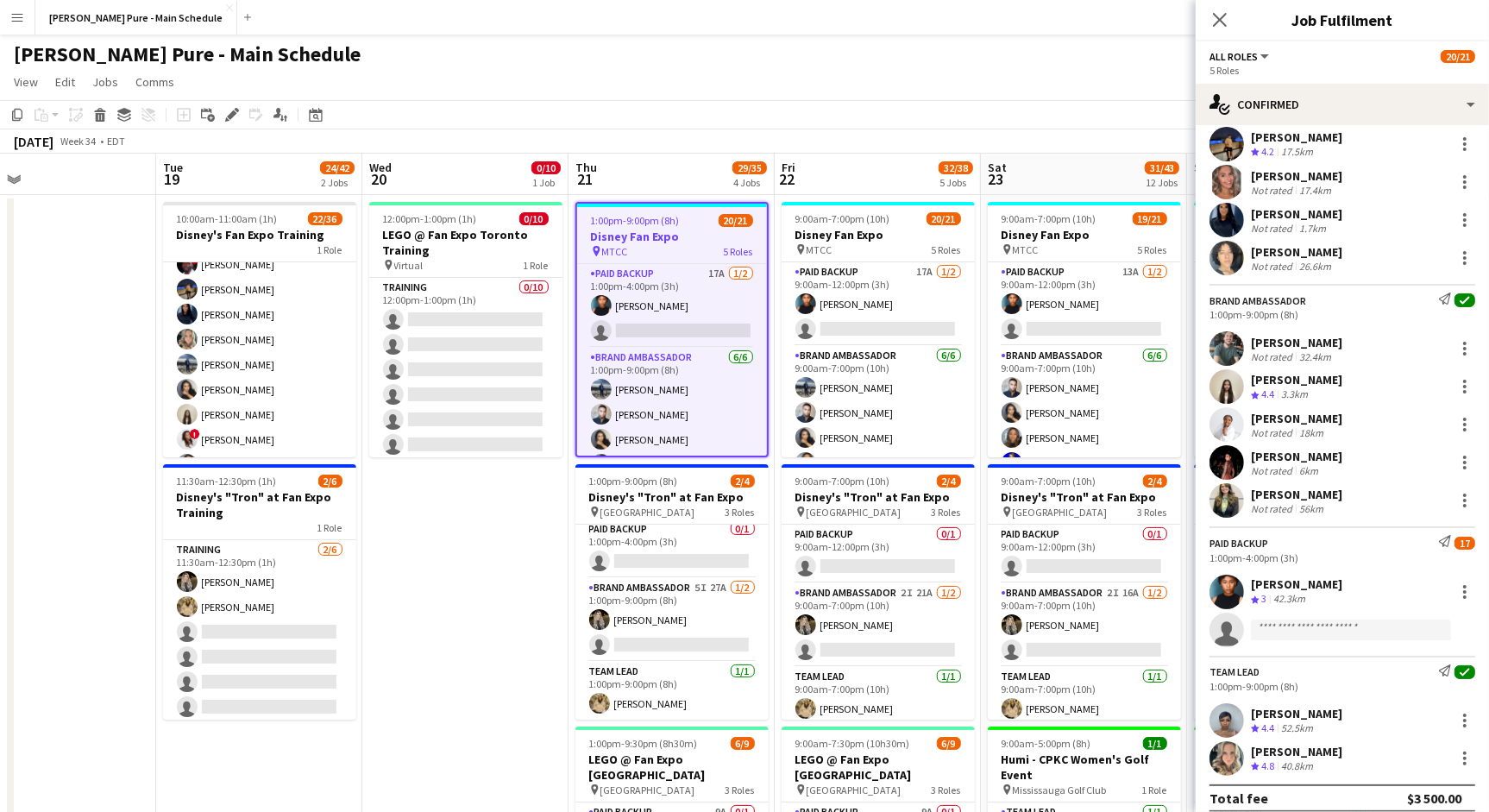
click at [1316, 705] on div "[PERSON_NAME]" at bounding box center [1297, 713] width 92 height 16
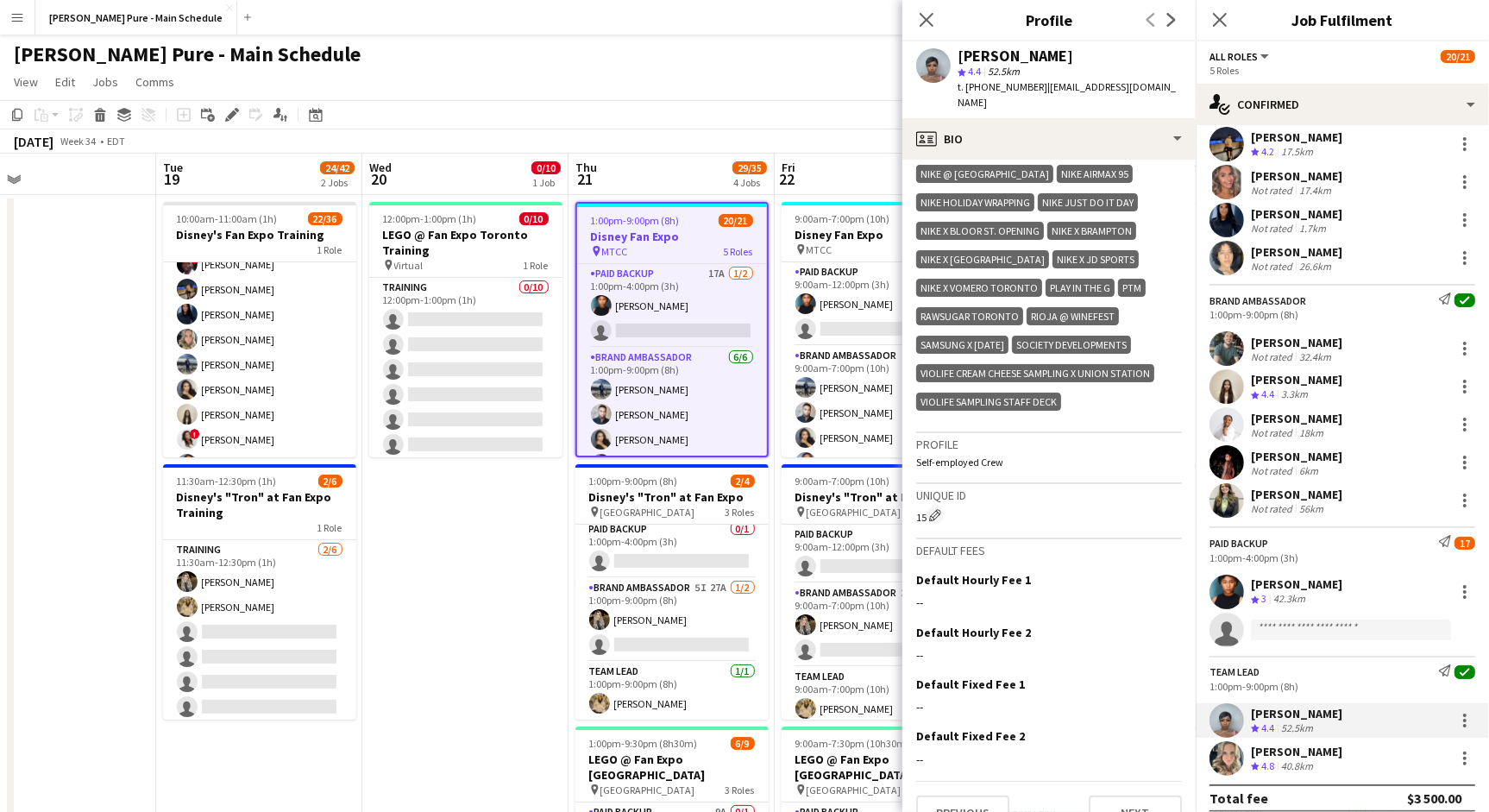
scroll to position [824, 0]
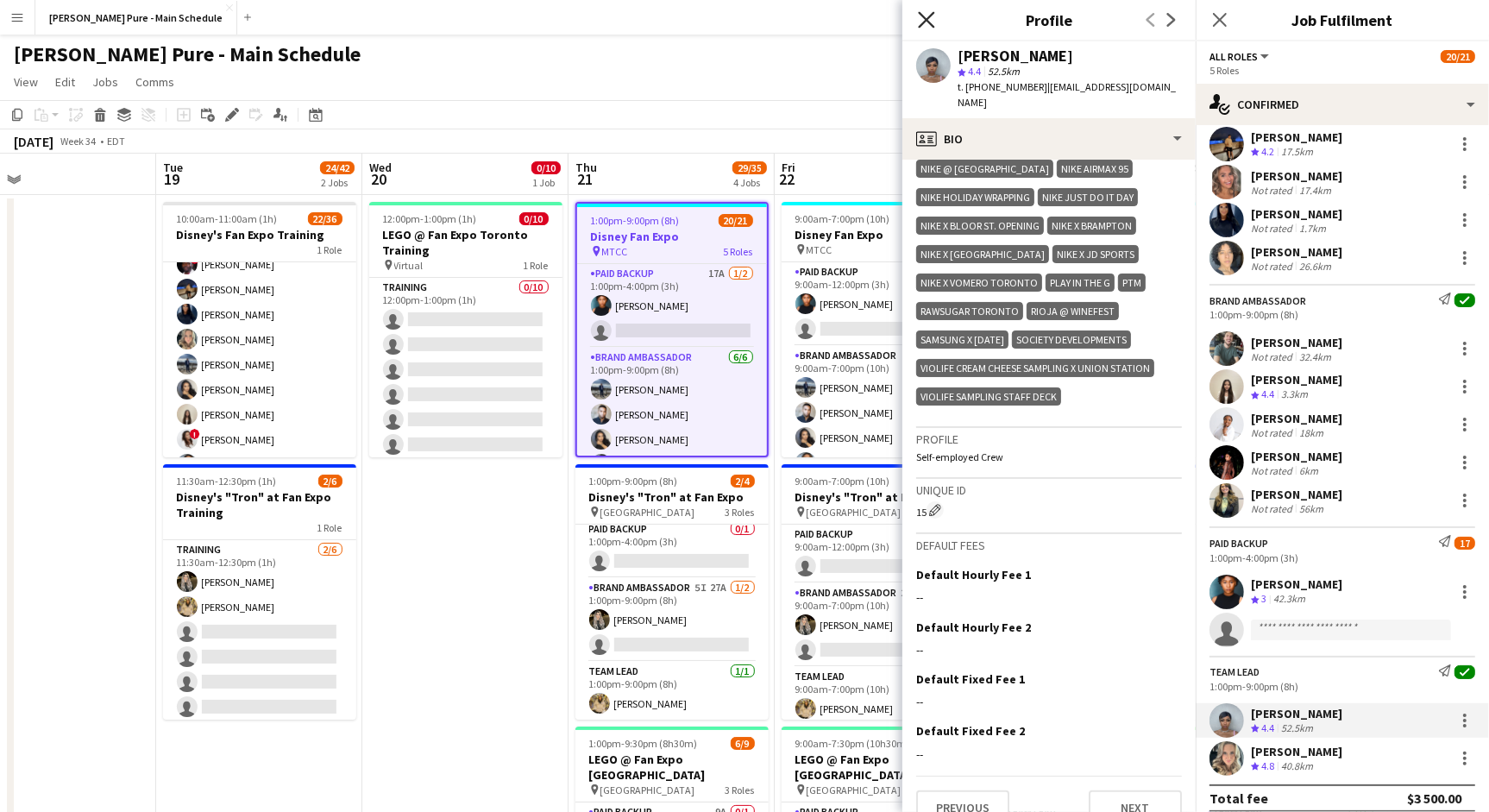
click at [923, 17] on icon at bounding box center [925, 19] width 16 height 16
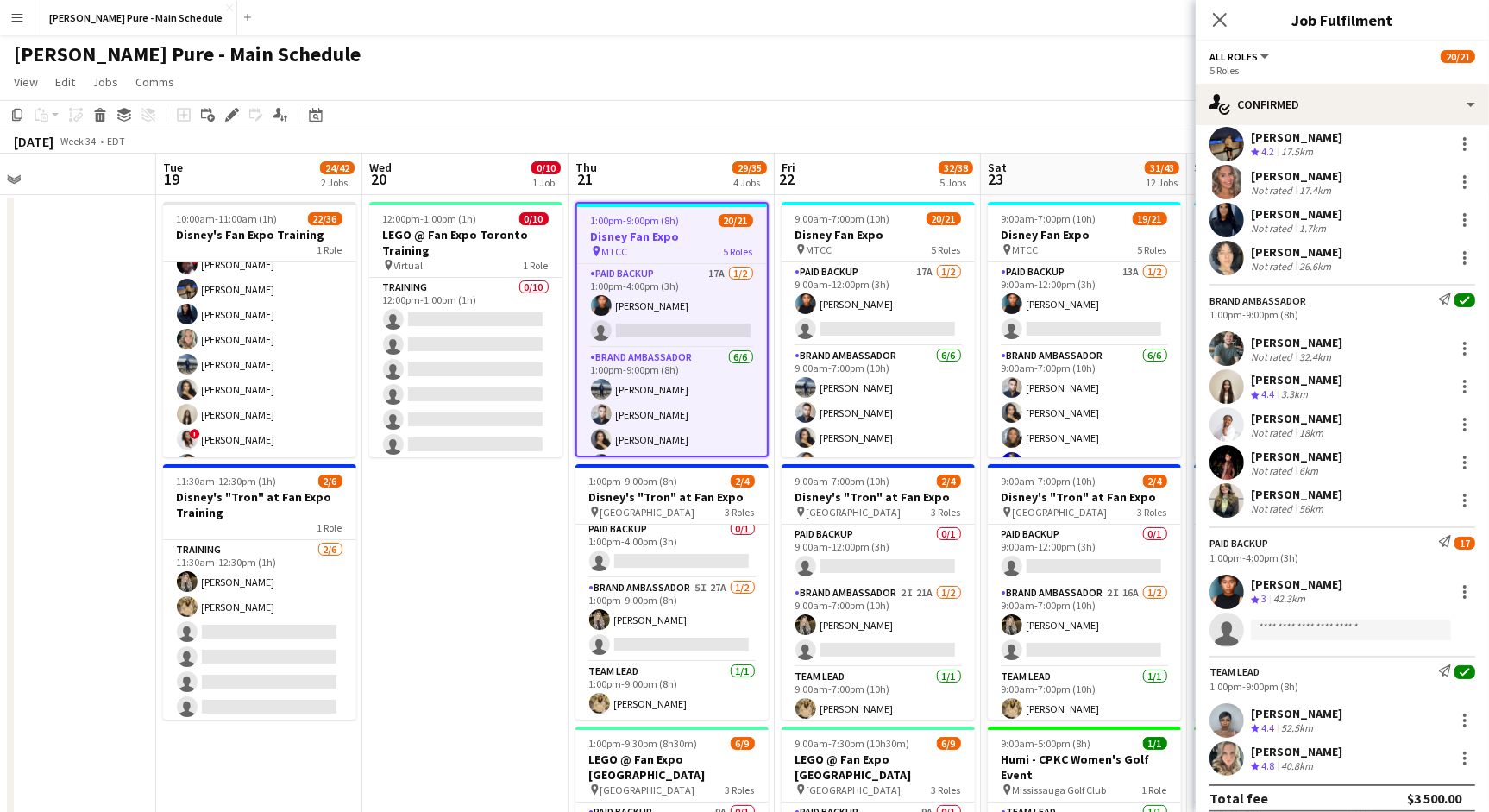
click at [1319, 703] on div "[PERSON_NAME] Crew rating 4.4 52.5km" at bounding box center [1342, 720] width 293 height 35
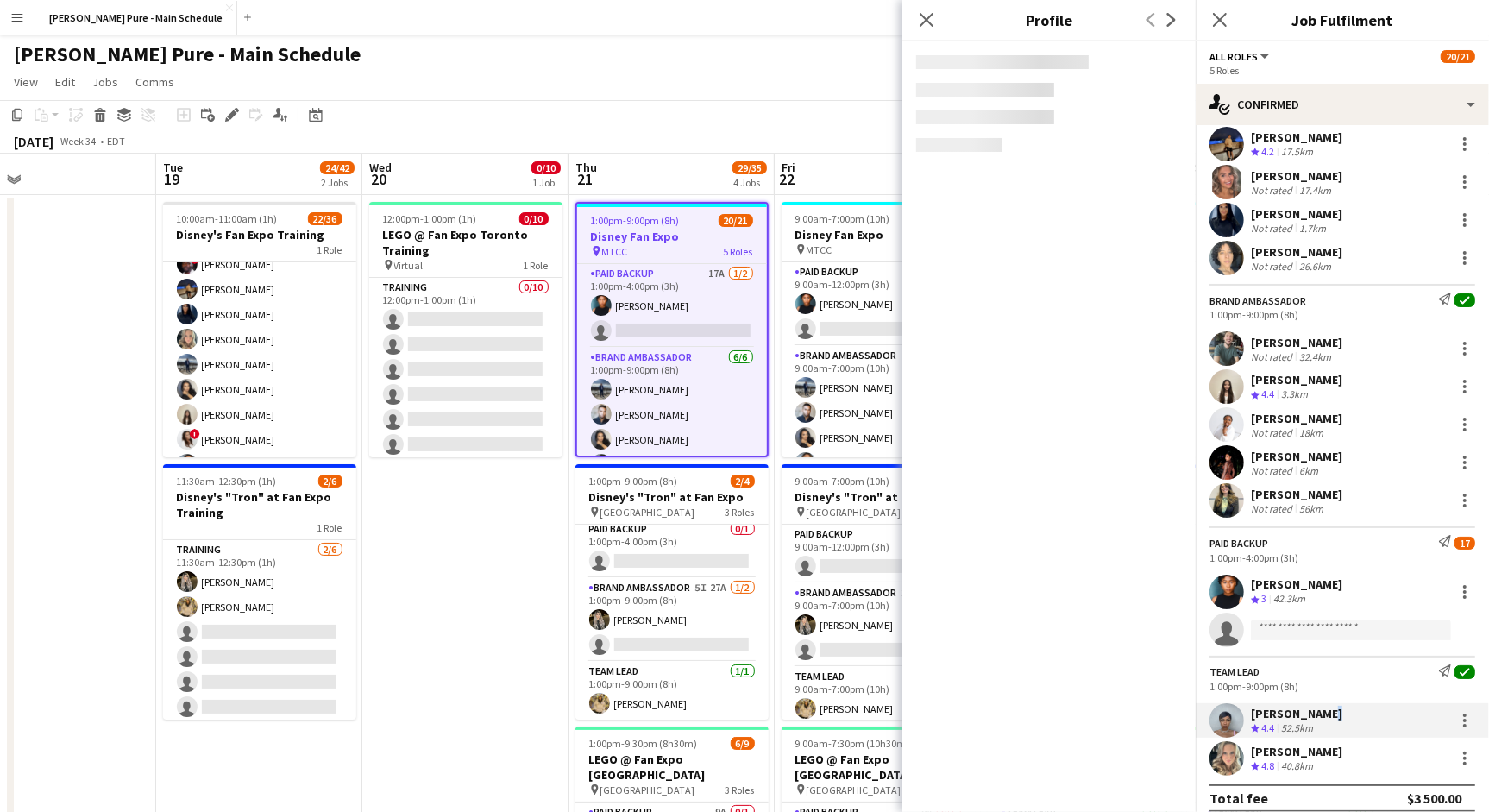
click at [1319, 703] on div "[PERSON_NAME] Crew rating 4.4 52.5km" at bounding box center [1342, 720] width 293 height 35
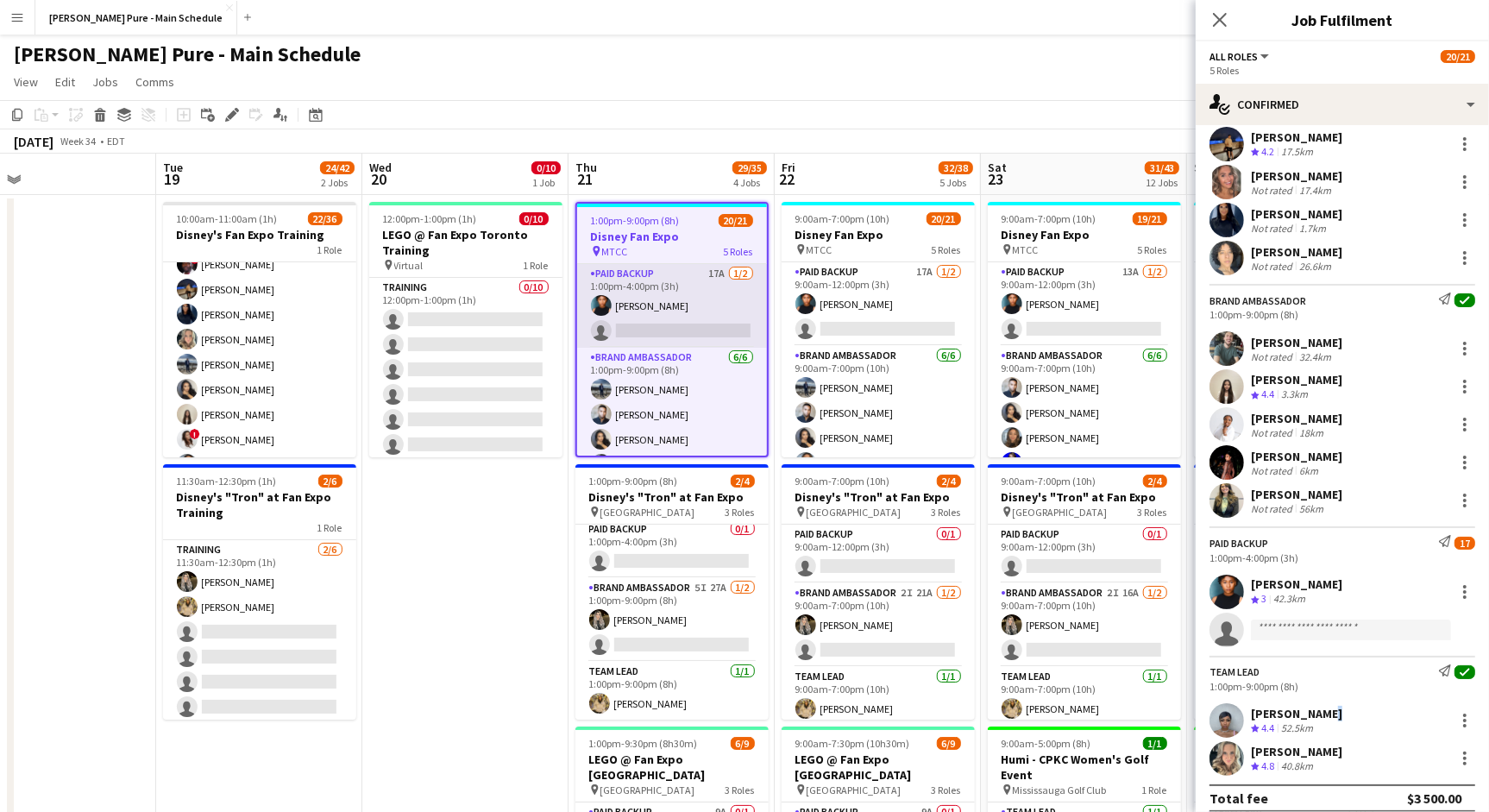
click at [683, 305] on app-card-role "Paid Backup 17A [DATE] 1:00pm-4:00pm (3h) [PERSON_NAME] single-neutral-actions" at bounding box center [671, 305] width 189 height 83
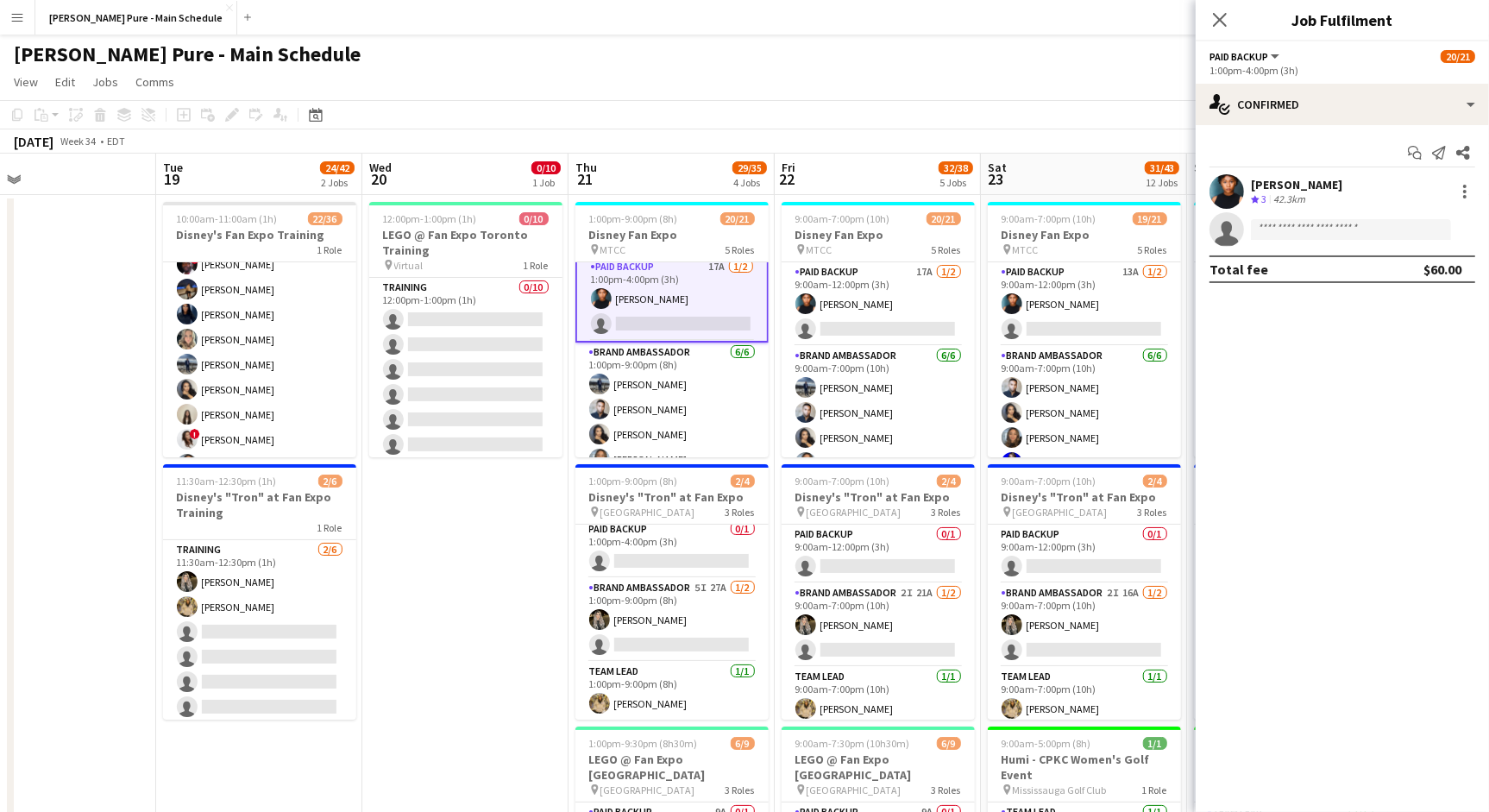
scroll to position [0, 0]
click at [1215, 25] on icon at bounding box center [1218, 19] width 16 height 16
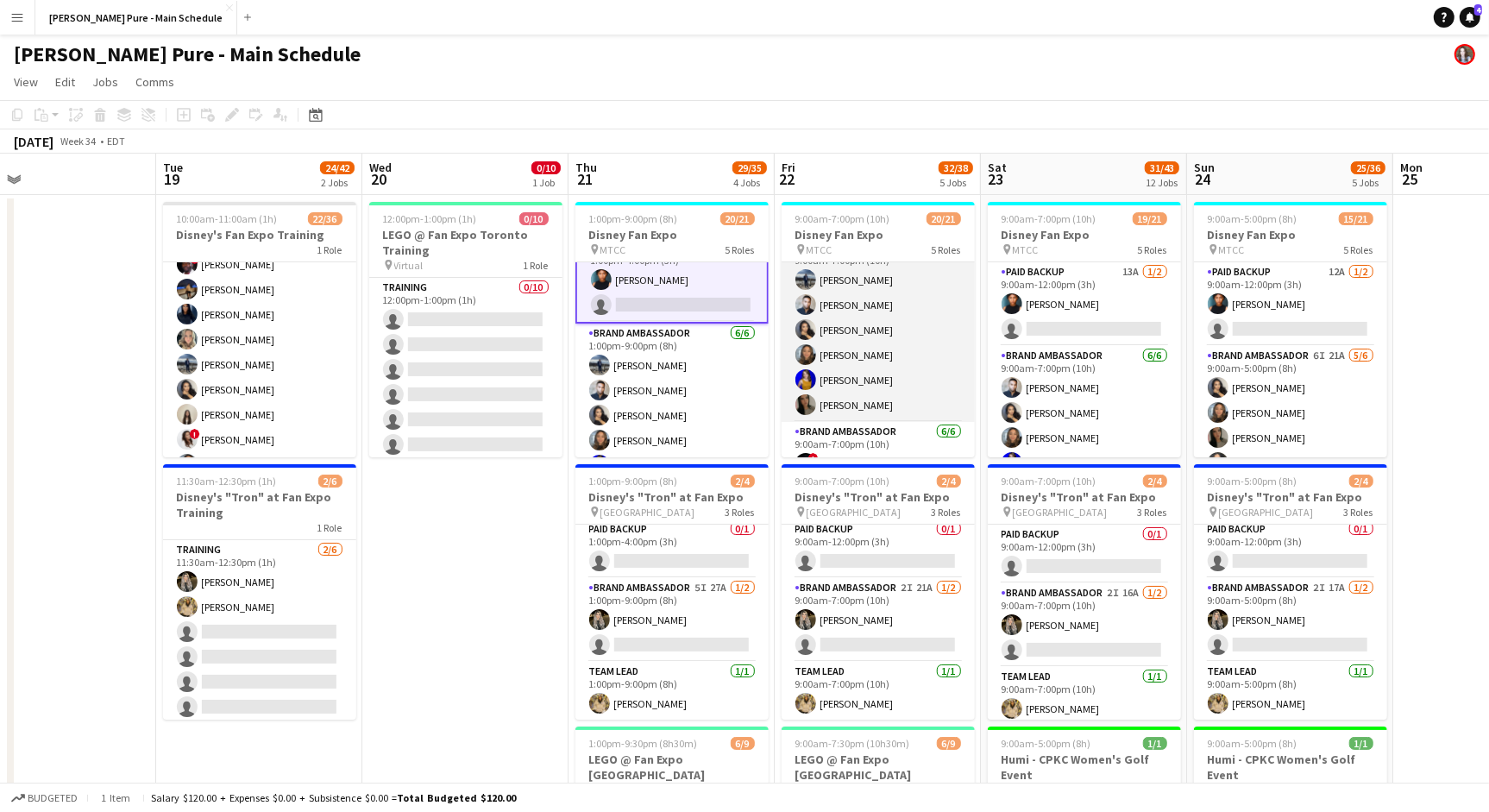
scroll to position [111, 0]
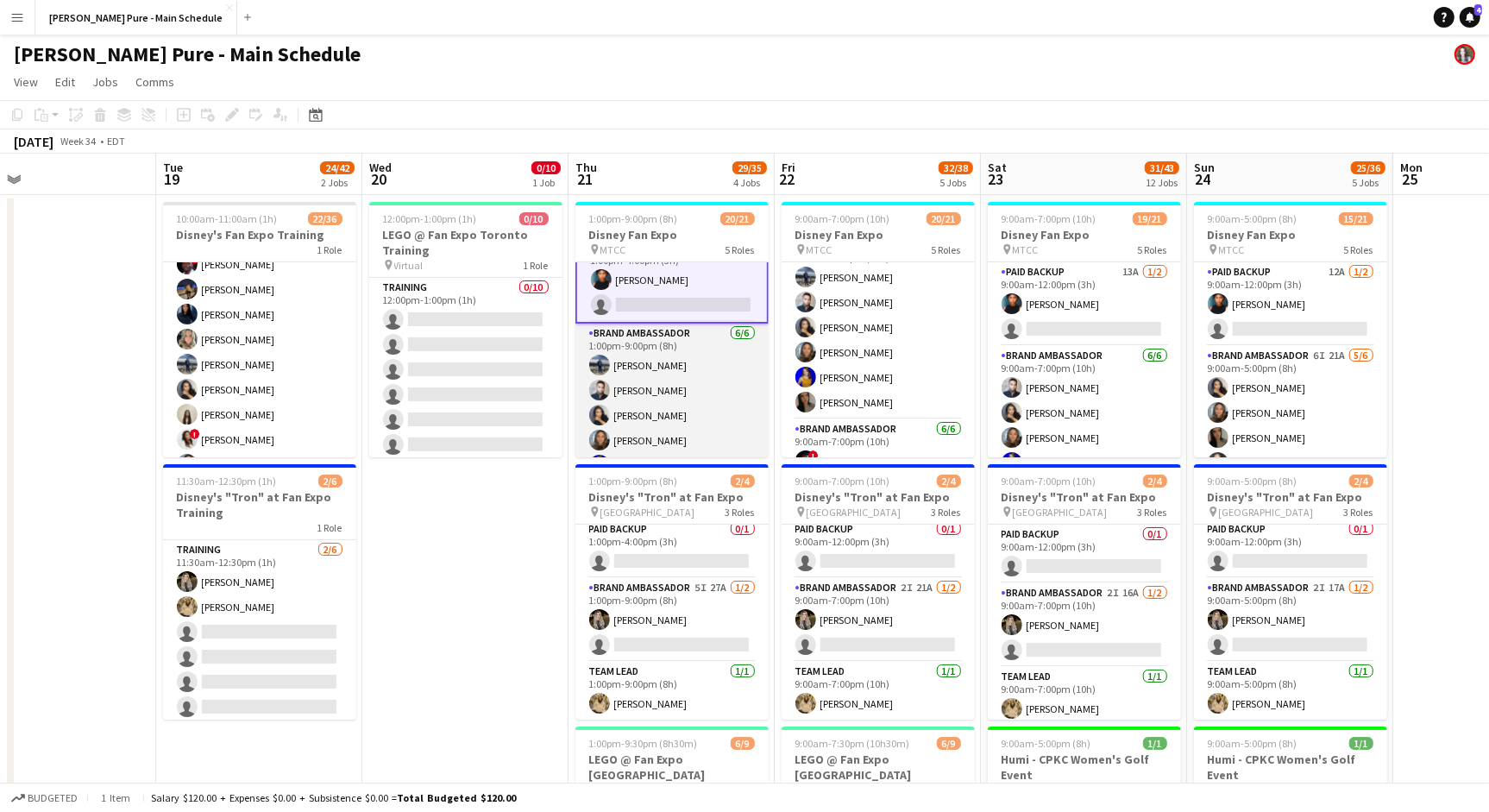
click at [650, 367] on app-card-role "Brand Ambassador [DATE] 1:00pm-9:00pm (8h) [PERSON_NAME] [PERSON_NAME] [PERSON_…" at bounding box center [672, 415] width 193 height 184
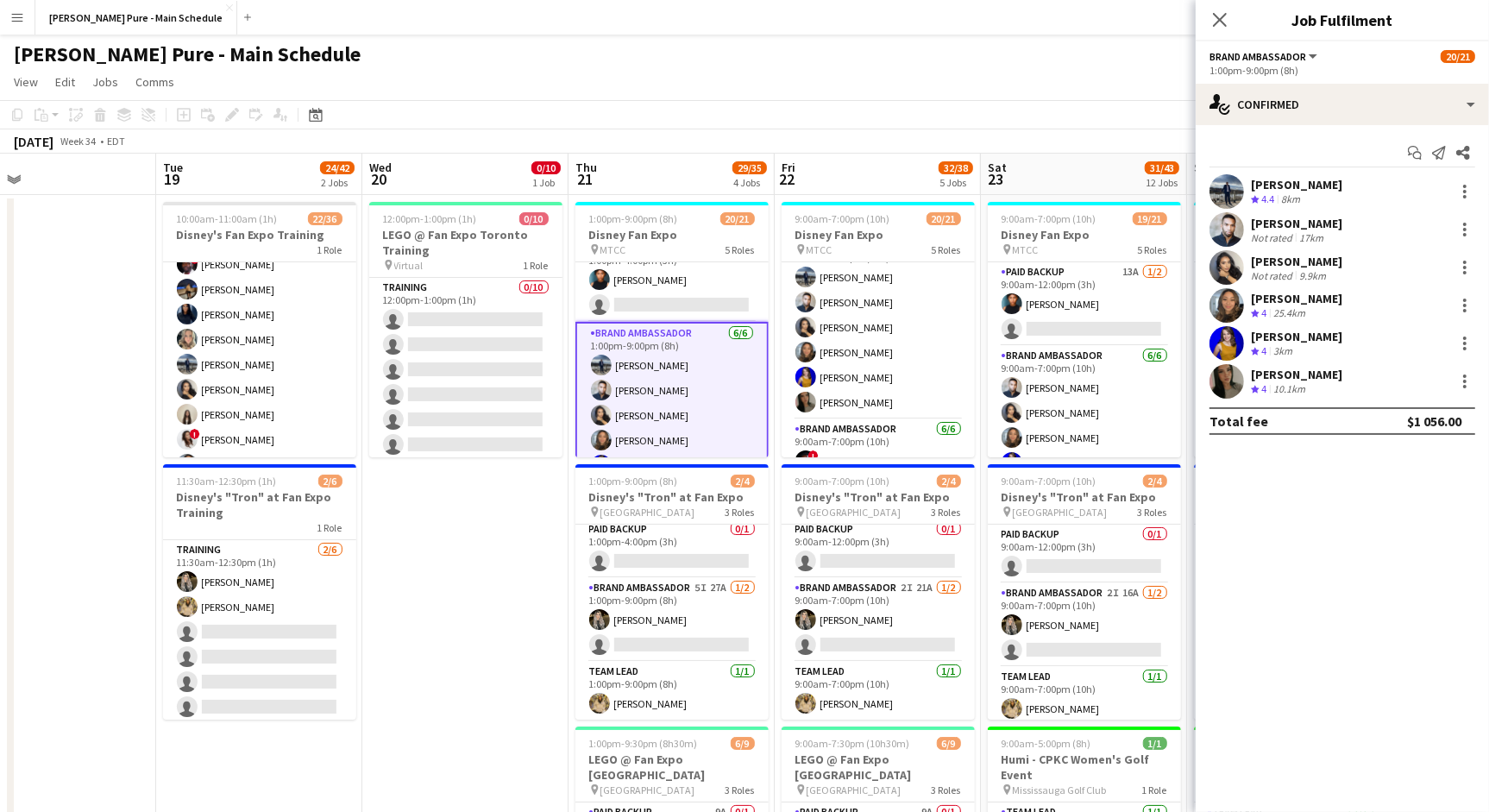
click at [21, 23] on app-icon "Menu" at bounding box center [17, 17] width 14 height 14
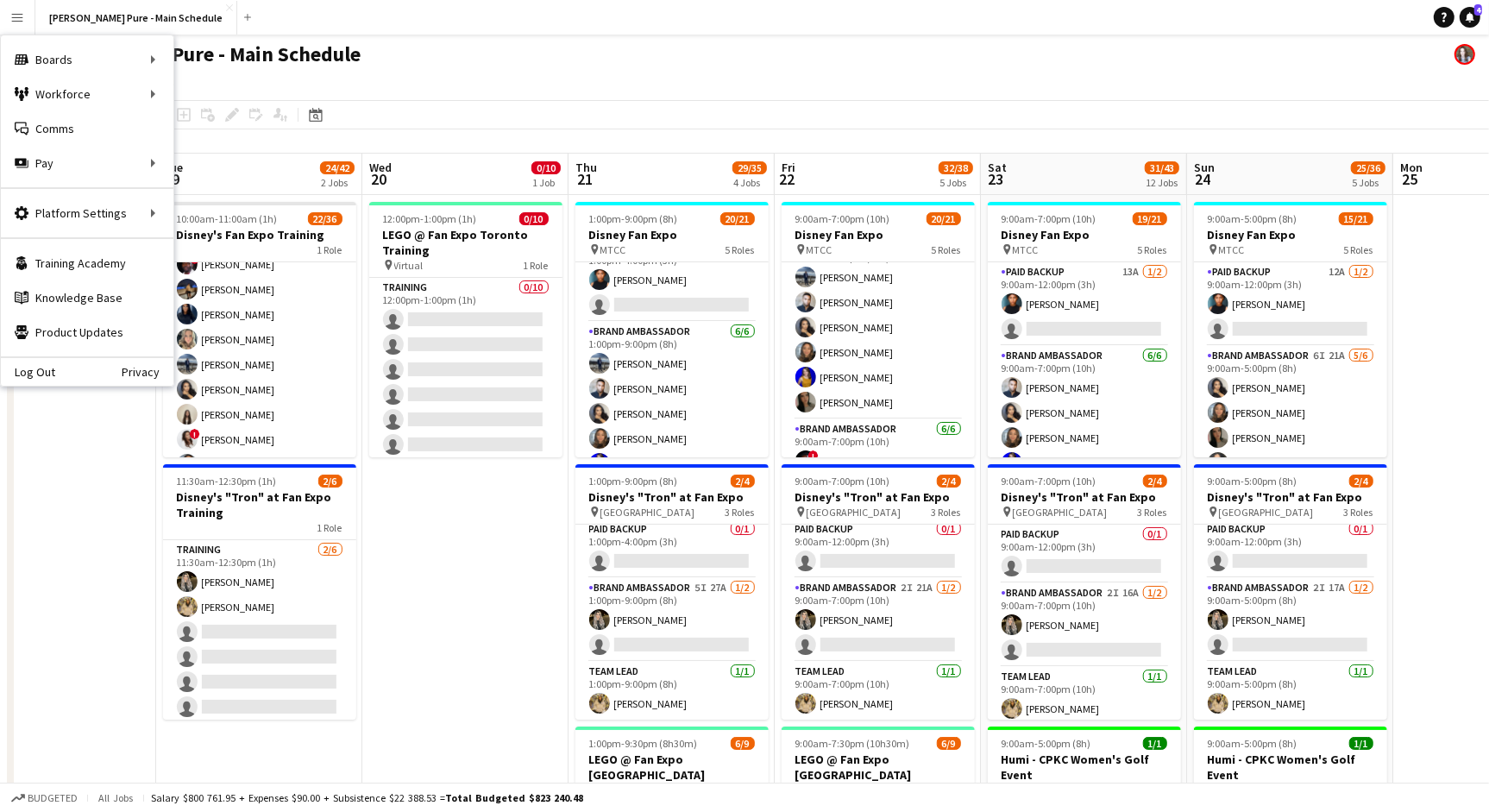
click at [441, 111] on app-toolbar "Copy Paste Paste Command V Paste with crew Command Shift V Paste linked Job [GE…" at bounding box center [744, 114] width 1489 height 29
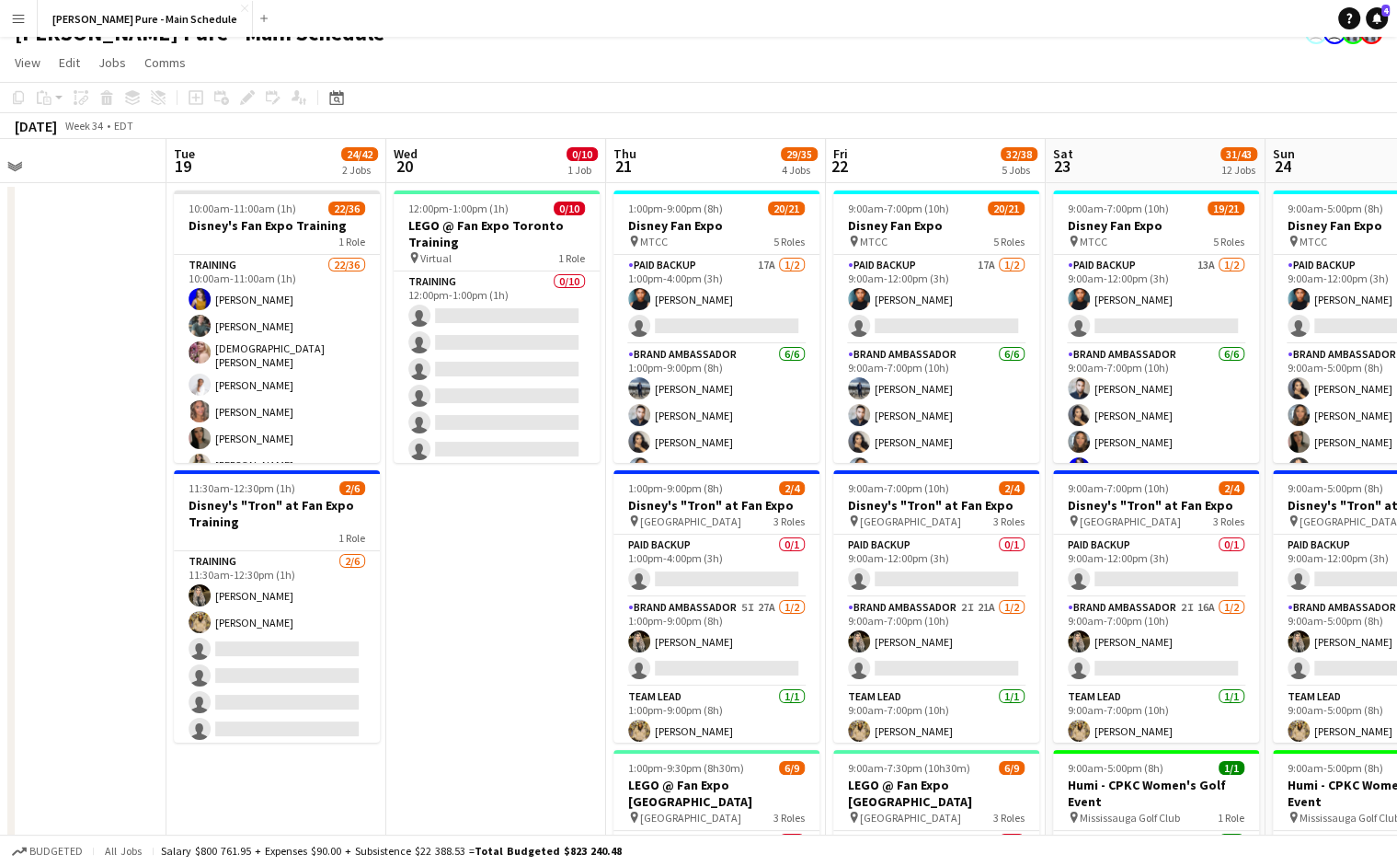
scroll to position [0, 0]
